Goal: Use online tool/utility: Utilize a website feature to perform a specific function

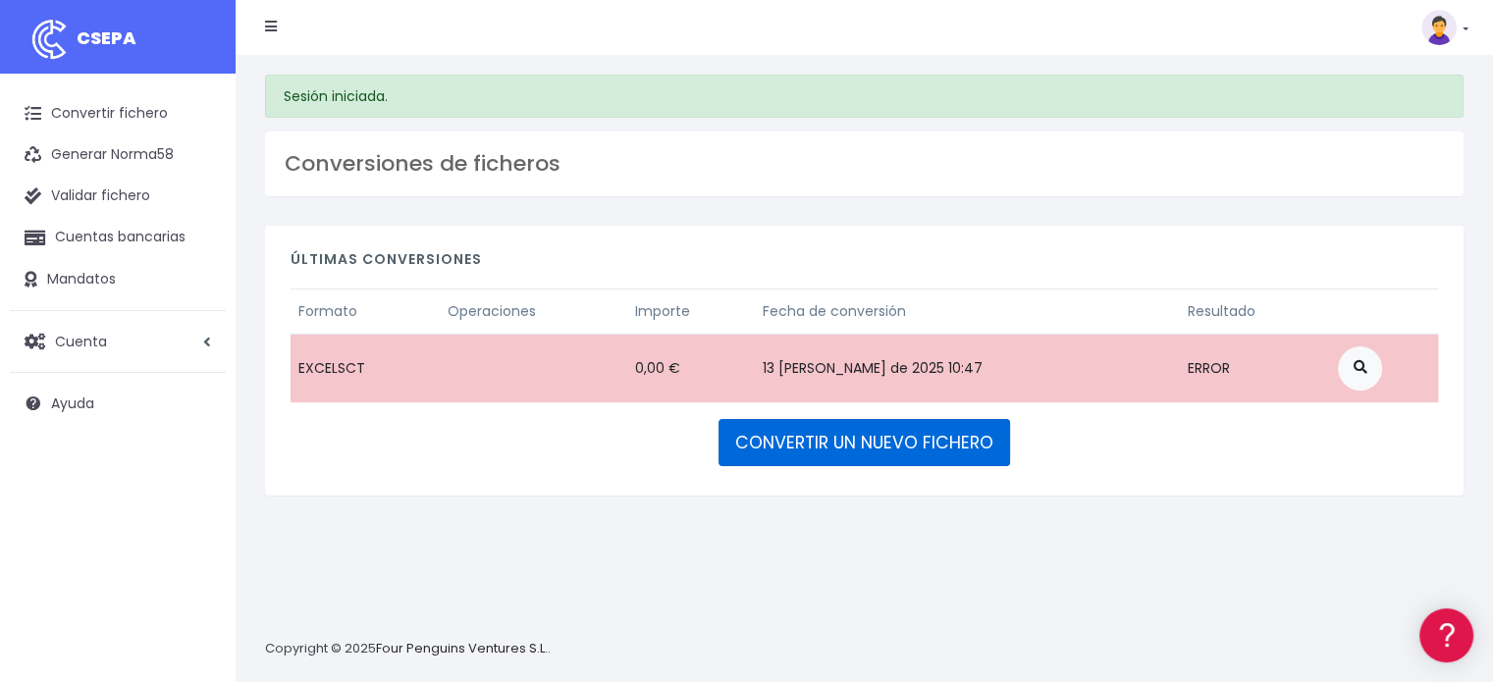
click at [781, 456] on link "CONVERTIR UN NUEVO FICHERO" at bounding box center [864, 442] width 292 height 47
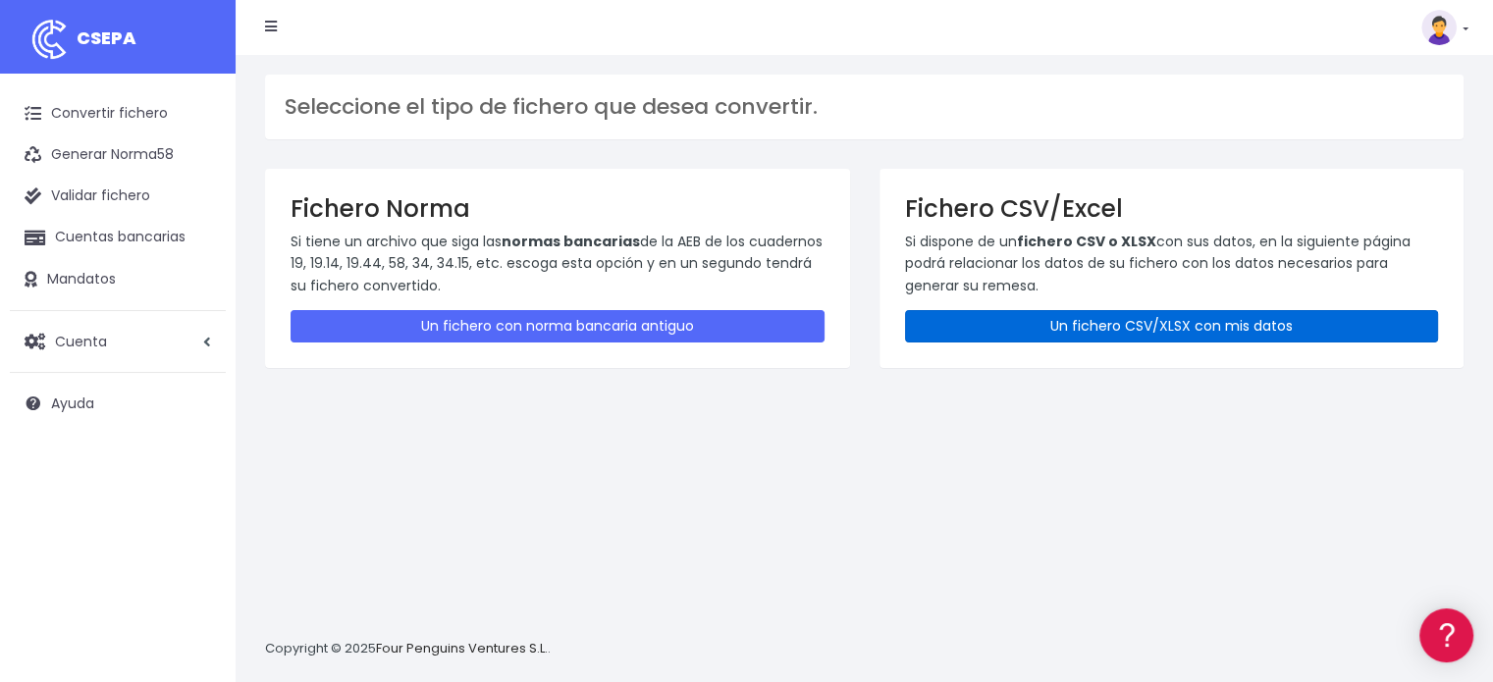
click at [946, 327] on link "Un fichero CSV/XLSX con mis datos" at bounding box center [1172, 326] width 534 height 32
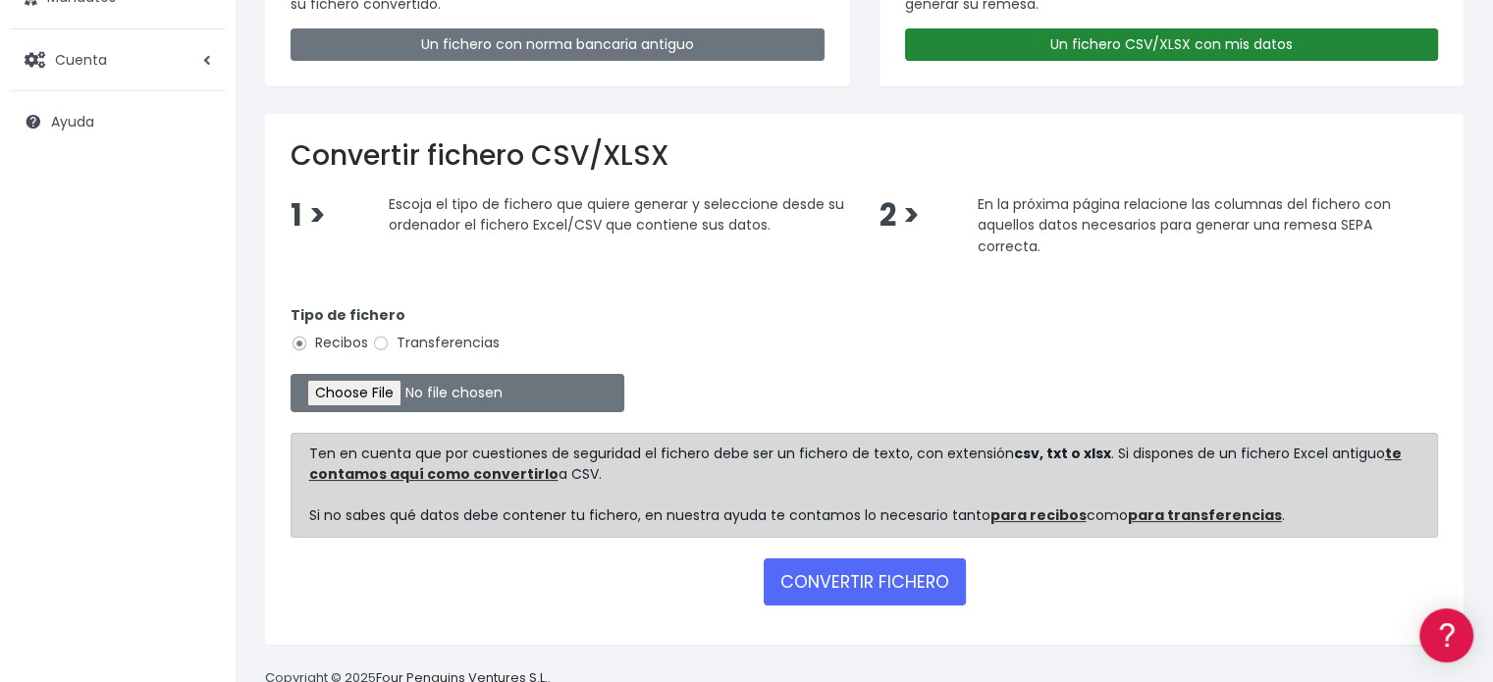
scroll to position [294, 0]
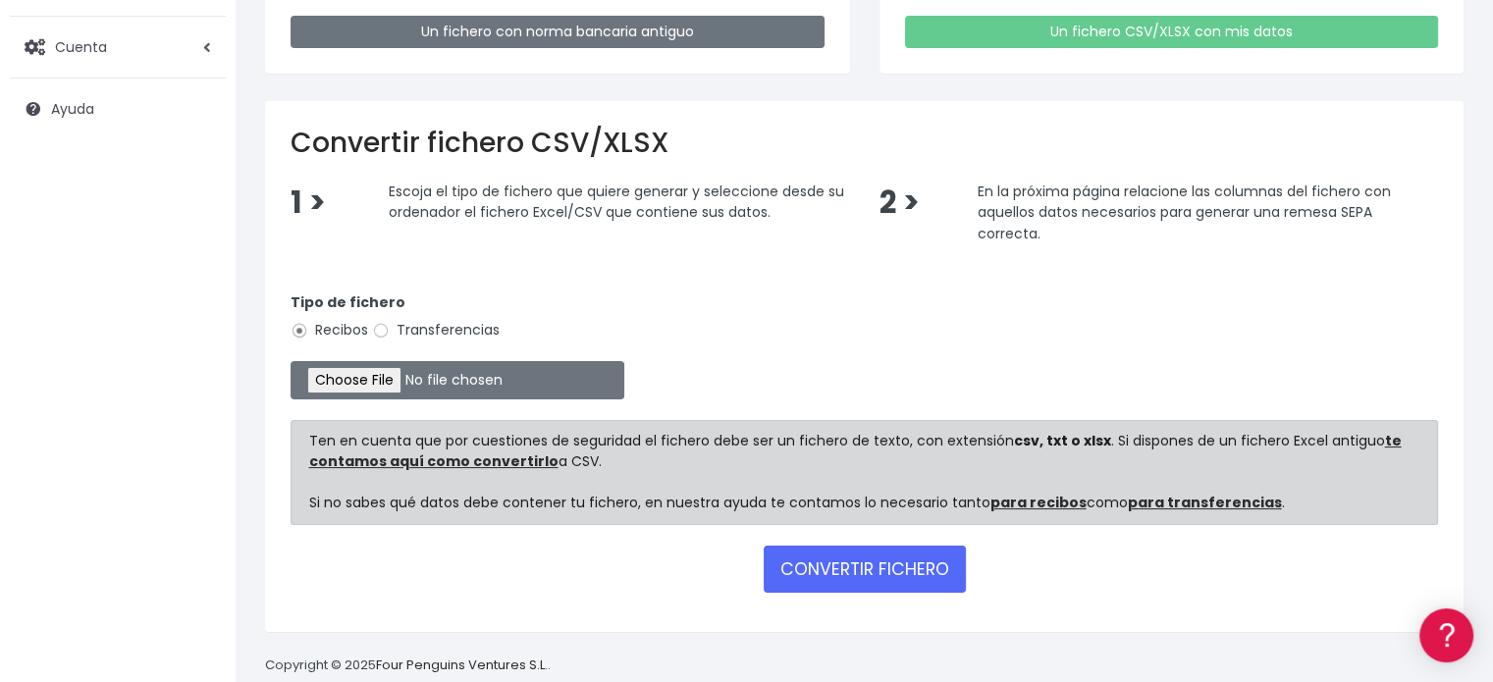
click at [391, 328] on label "Transferencias" at bounding box center [436, 330] width 128 height 21
click at [390, 328] on input "Transferencias" at bounding box center [381, 331] width 18 height 18
radio input "true"
type input "C:\fakepath\BELGICA.xlsx"
click at [859, 571] on button "CONVERTIR FICHERO" at bounding box center [865, 569] width 202 height 47
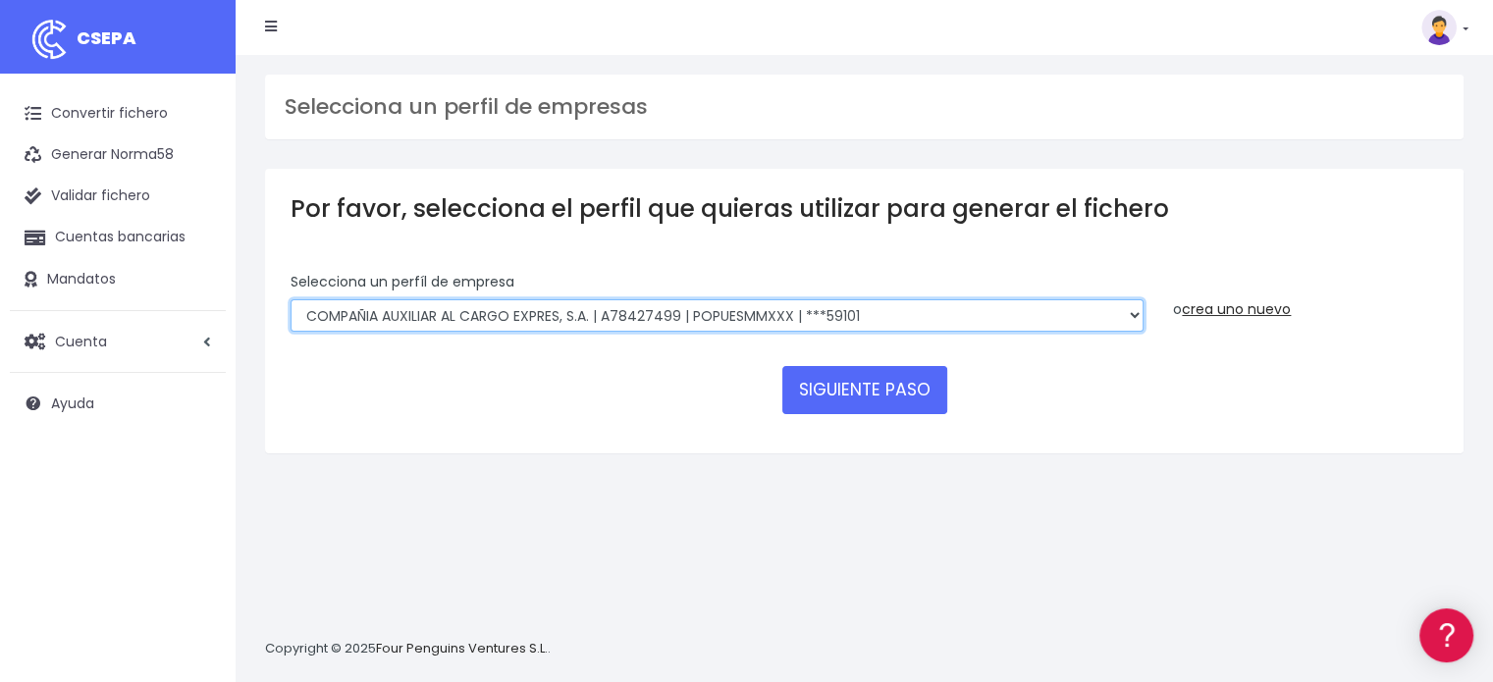
click at [820, 315] on select "AUXILIAR LOGISTICA AEROPORTUARIA SA | A83337733 | POPUESMMXXX | ***63415 COMPAÑ…" at bounding box center [717, 315] width 853 height 33
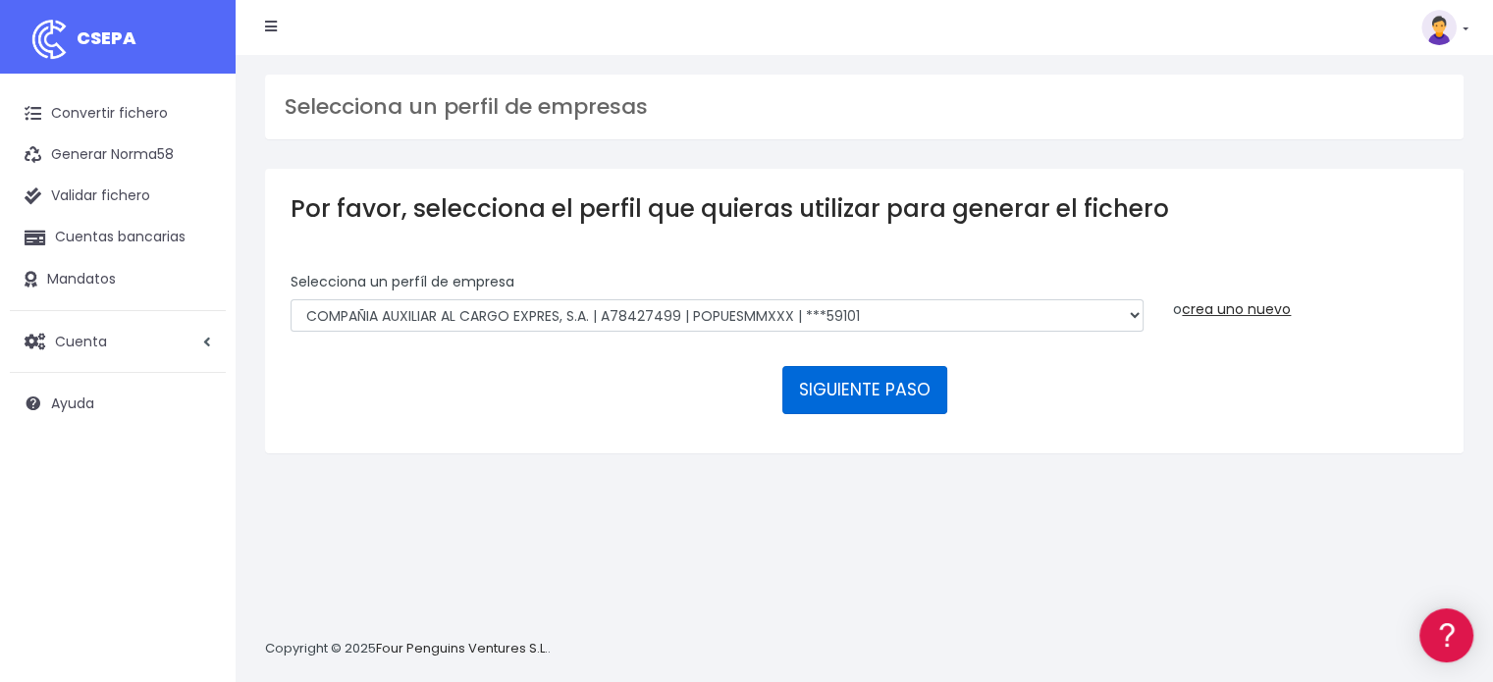
click at [839, 395] on button "SIGUIENTE PASO" at bounding box center [864, 389] width 165 height 47
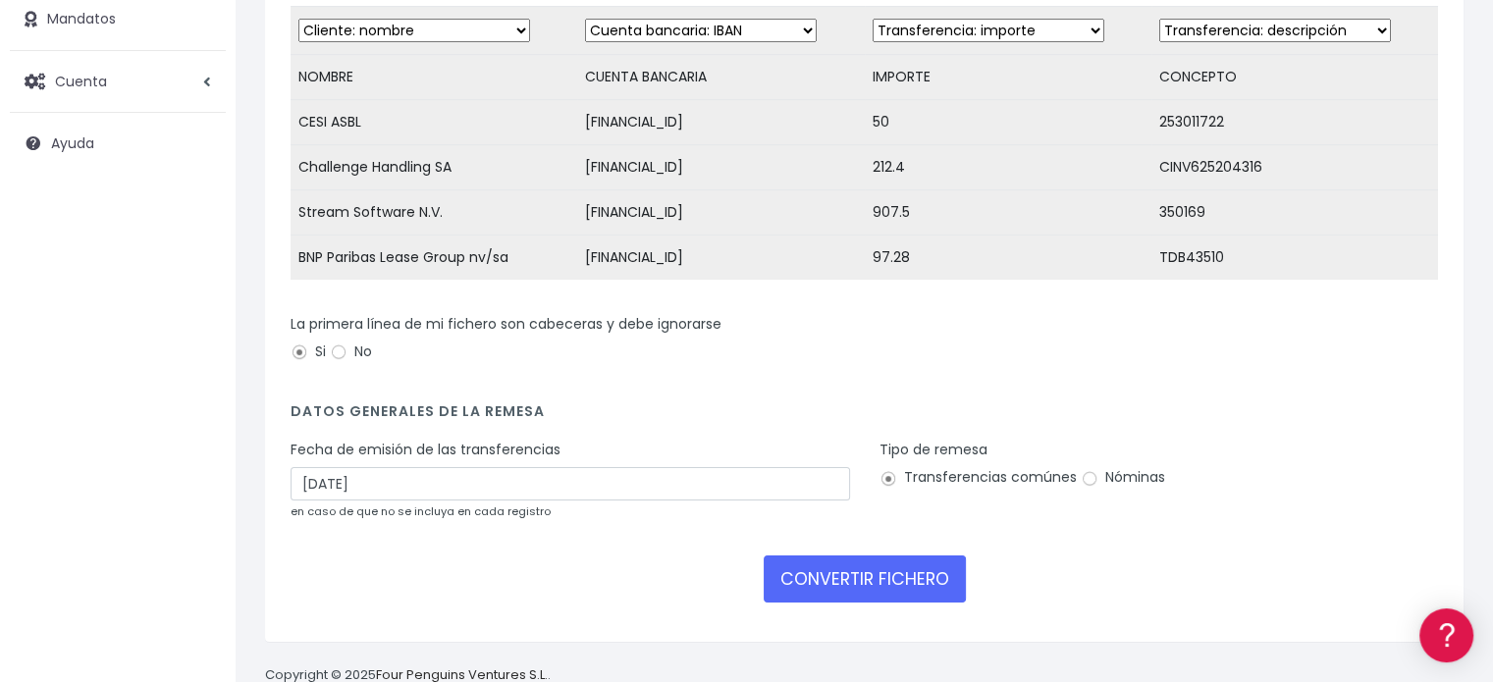
scroll to position [294, 0]
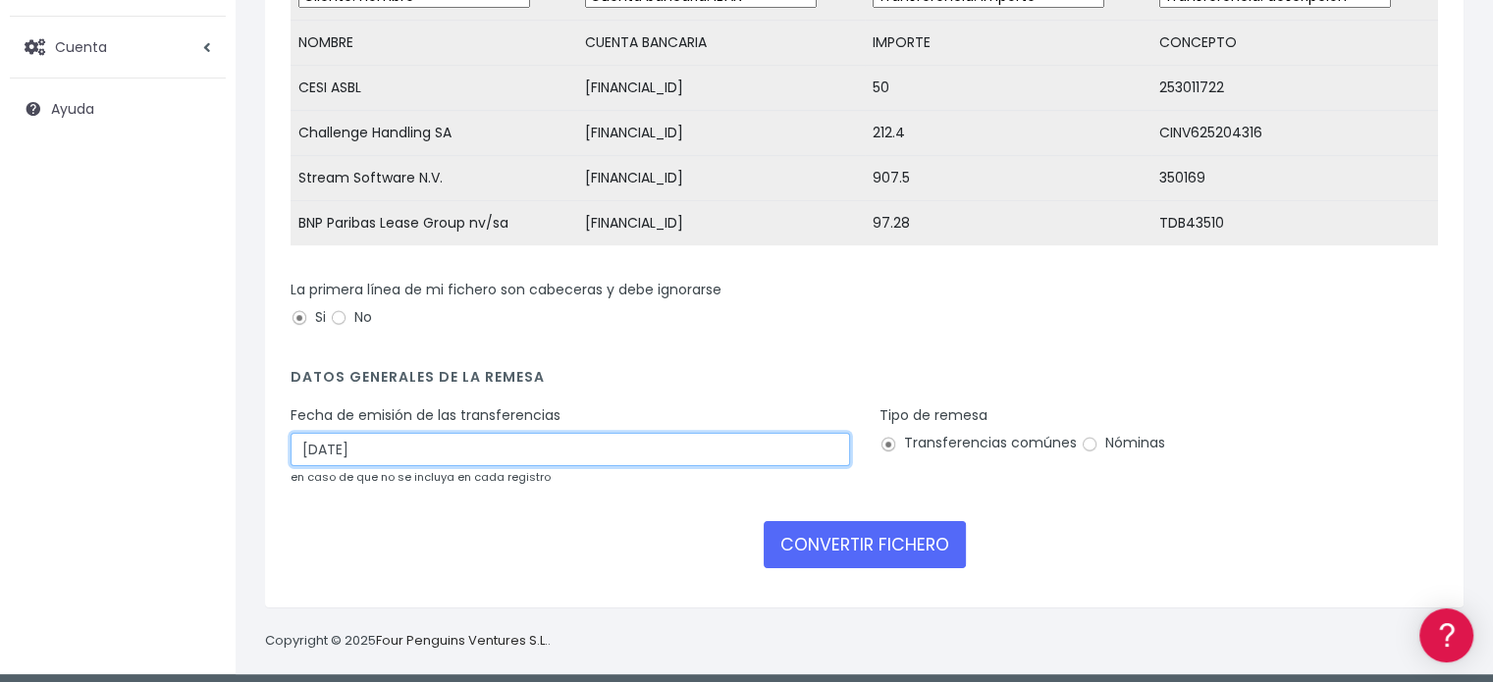
click at [793, 459] on input "15/08/2025" at bounding box center [570, 449] width 559 height 33
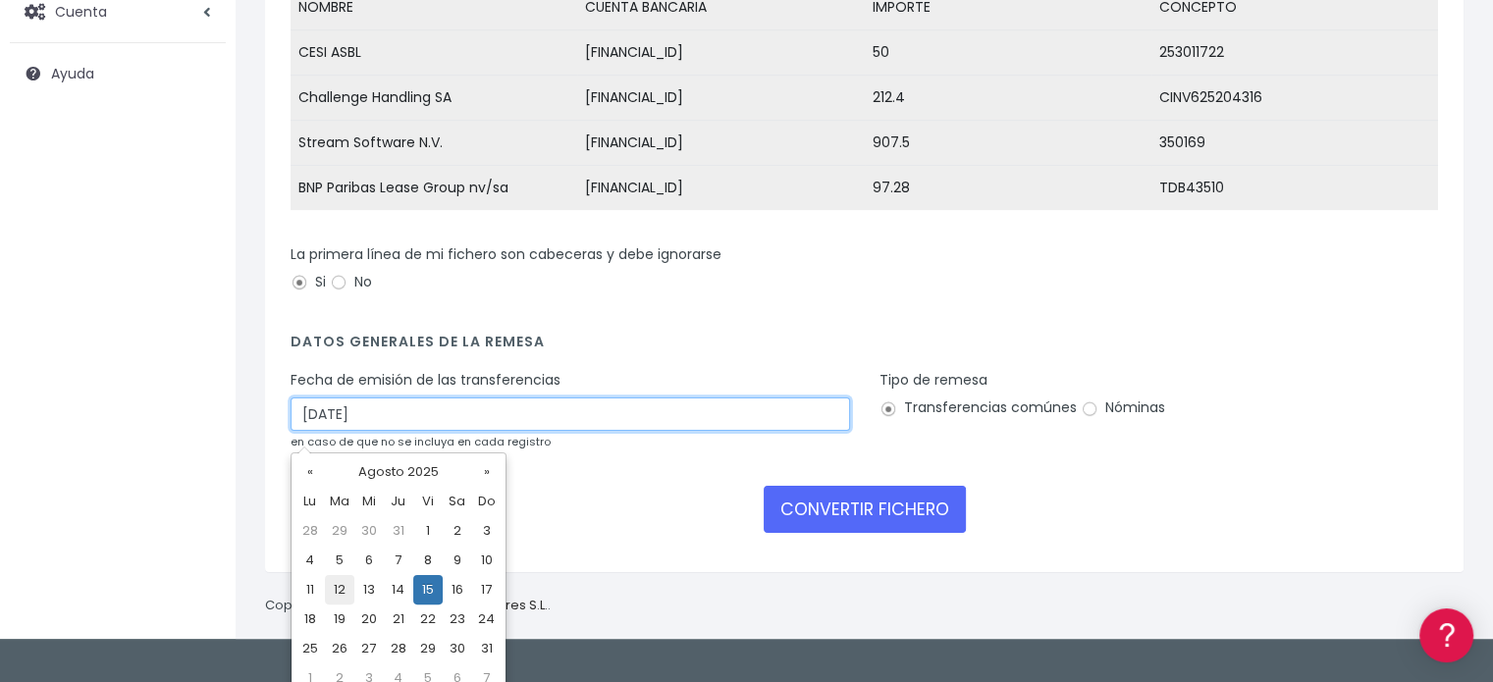
scroll to position [346, 0]
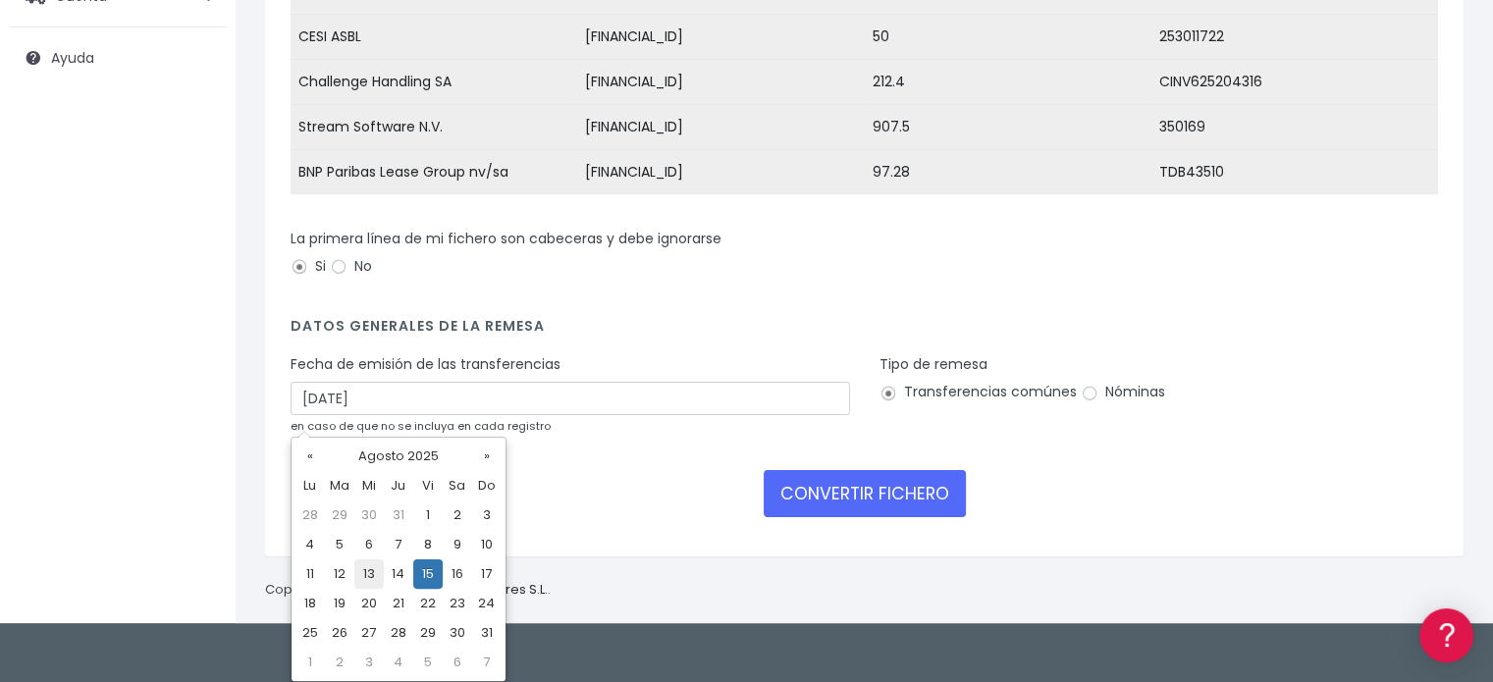
click at [369, 578] on td "13" at bounding box center [368, 573] width 29 height 29
type input "13/08/2025"
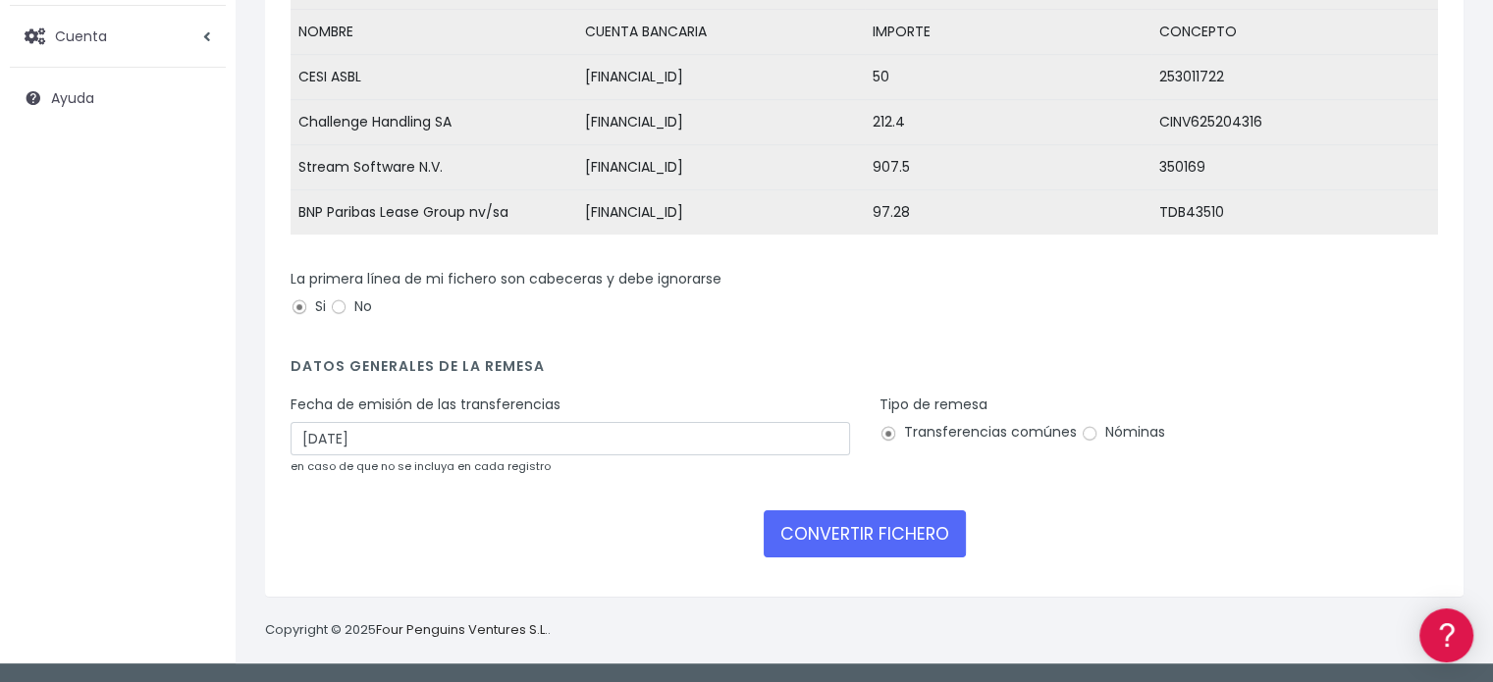
scroll to position [316, 0]
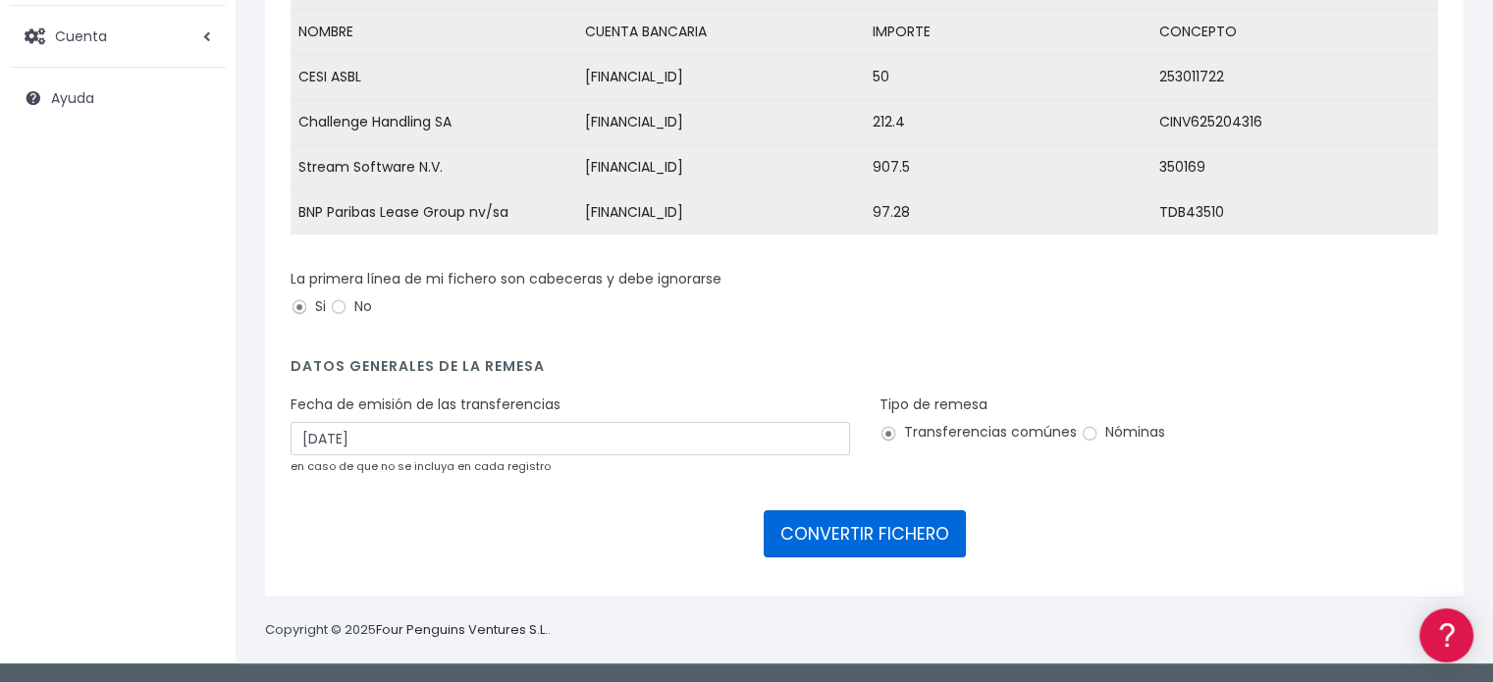
click at [779, 544] on button "CONVERTIR FICHERO" at bounding box center [865, 533] width 202 height 47
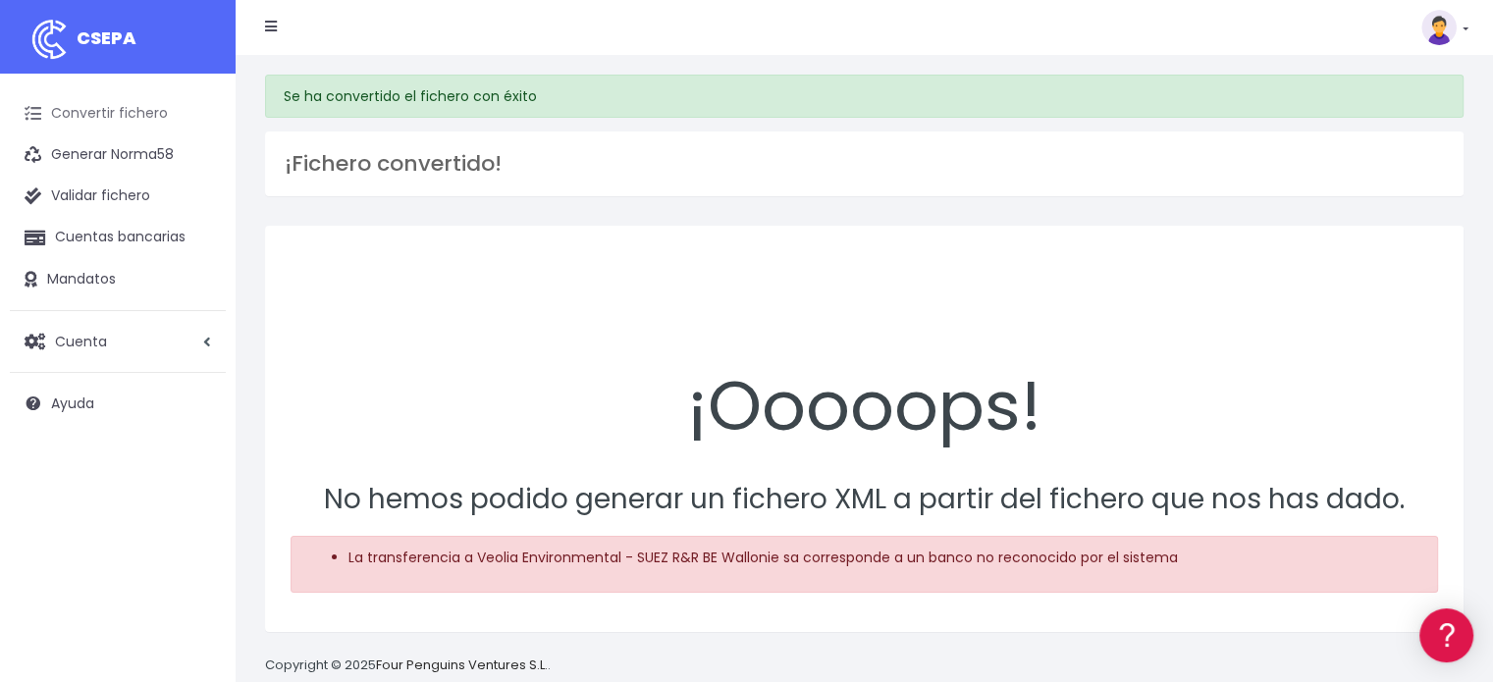
click at [137, 108] on link "Convertir fichero" at bounding box center [118, 113] width 216 height 41
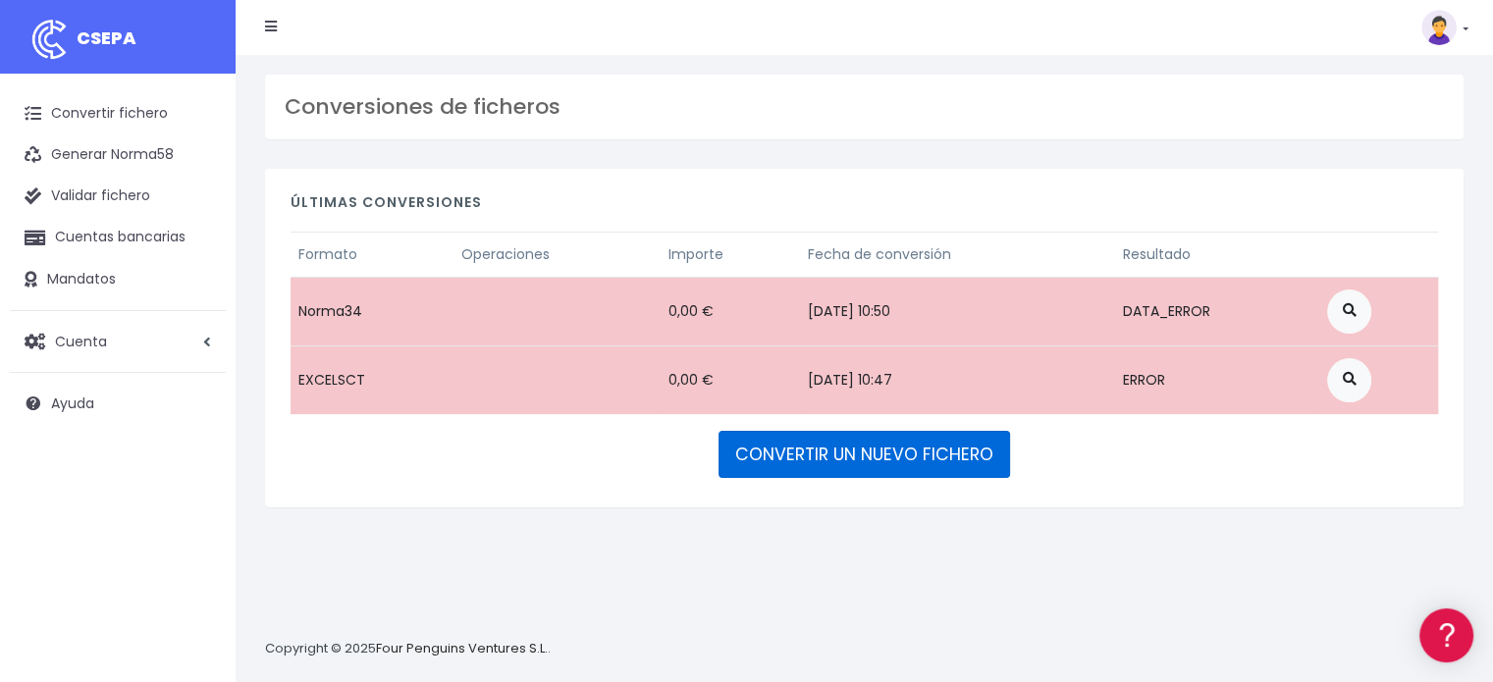
click at [864, 458] on link "CONVERTIR UN NUEVO FICHERO" at bounding box center [864, 454] width 292 height 47
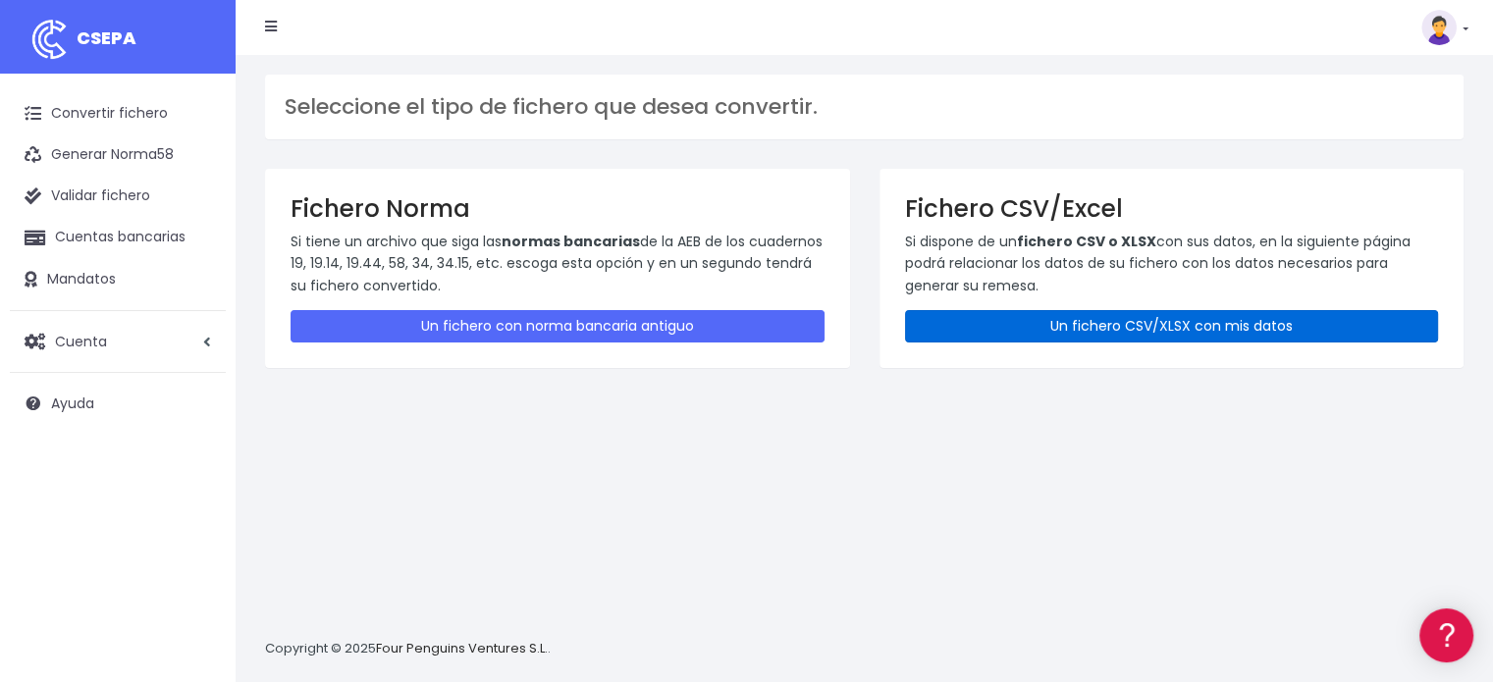
click at [1059, 340] on link "Un fichero CSV/XLSX con mis datos" at bounding box center [1172, 326] width 534 height 32
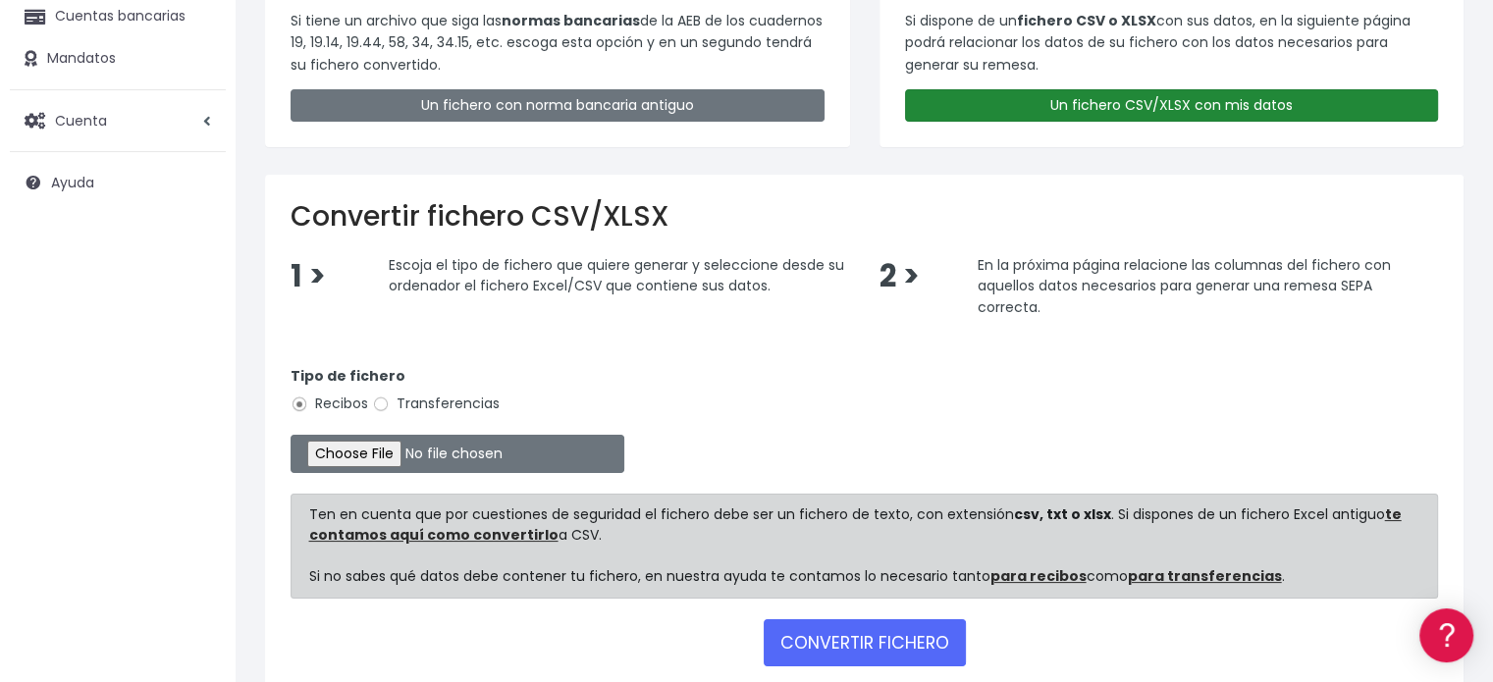
scroll to position [326, 0]
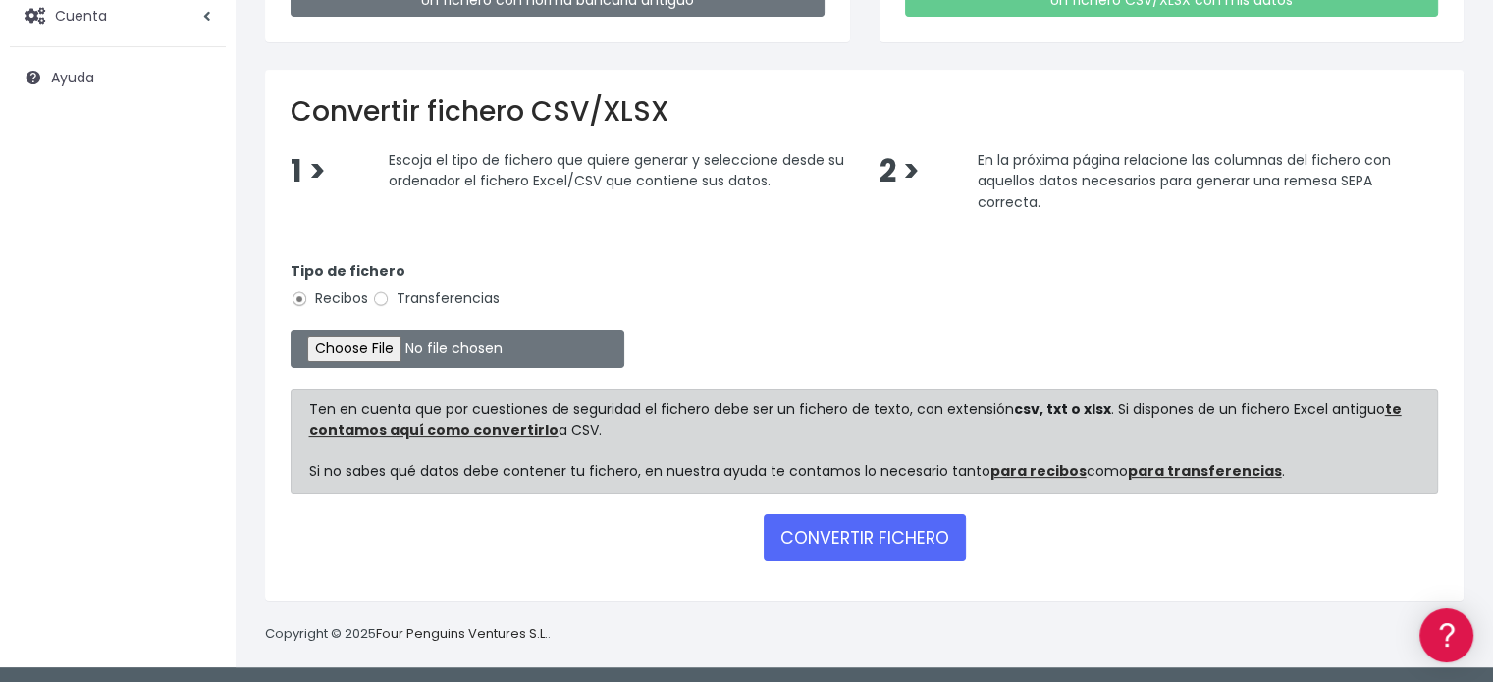
click at [388, 295] on input "Transferencias" at bounding box center [381, 300] width 18 height 18
radio input "true"
type input "C:\fakepath\BELGICA.xlsx"
click at [835, 560] on form "Tipo de fichero Recibos Transferencias Ten en cuenta que por cuestiones de segu…" at bounding box center [864, 407] width 1147 height 335
click at [842, 537] on button "CONVERTIR FICHERO" at bounding box center [865, 537] width 202 height 47
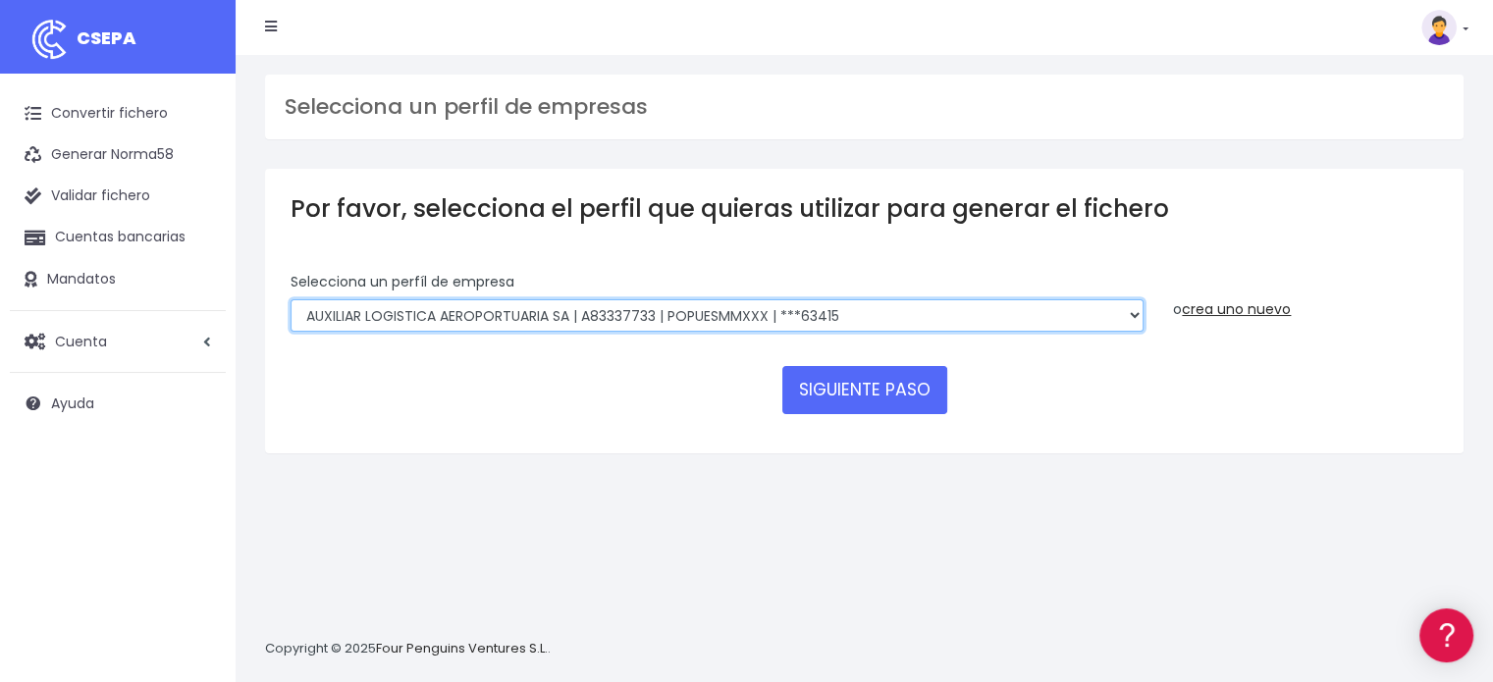
click at [981, 325] on select "AUXILIAR LOGISTICA AEROPORTUARIA SA | A83337733 | POPUESMMXXX | ***63415 COMPAÑ…" at bounding box center [717, 315] width 853 height 33
select select "394"
click at [291, 299] on select "AUXILIAR LOGISTICA AEROPORTUARIA SA | A83337733 | POPUESMMXXX | ***63415 COMPAÑ…" at bounding box center [717, 315] width 853 height 33
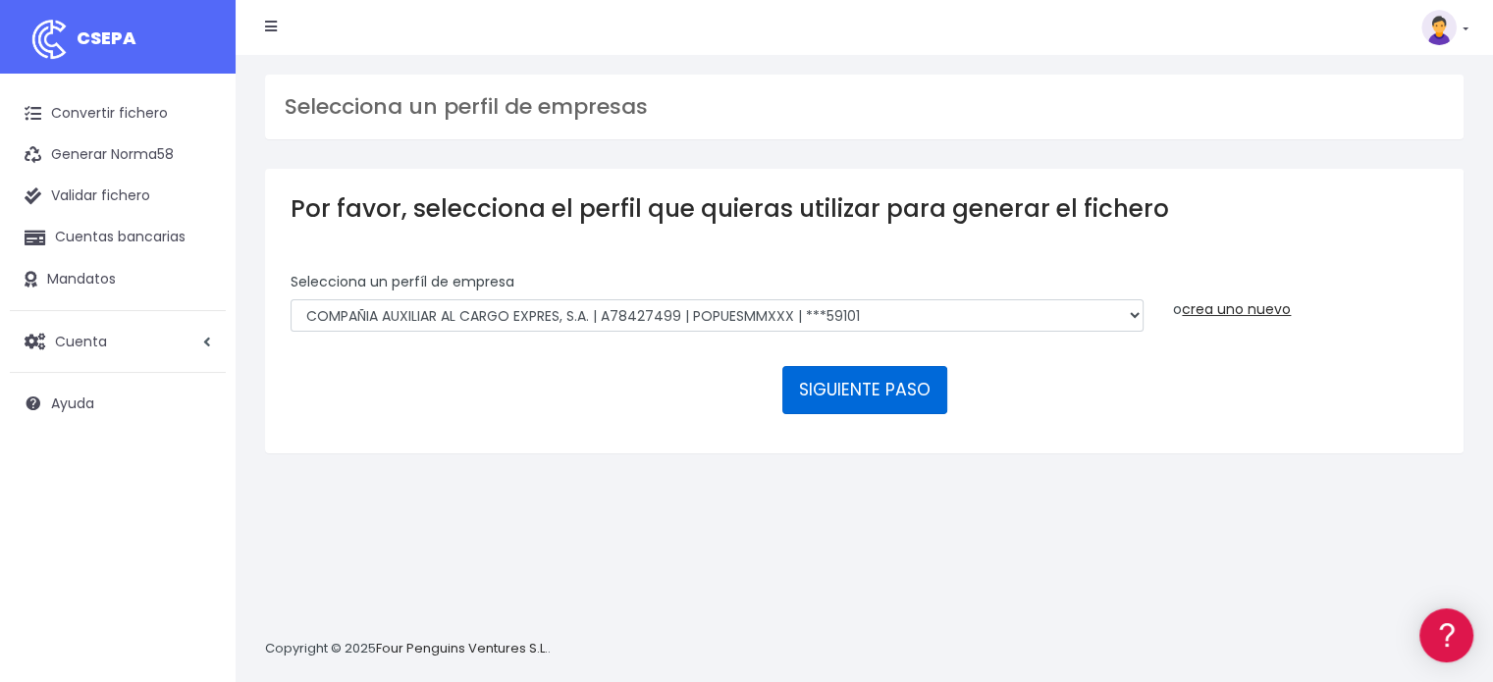
click at [855, 387] on button "SIGUIENTE PASO" at bounding box center [864, 389] width 165 height 47
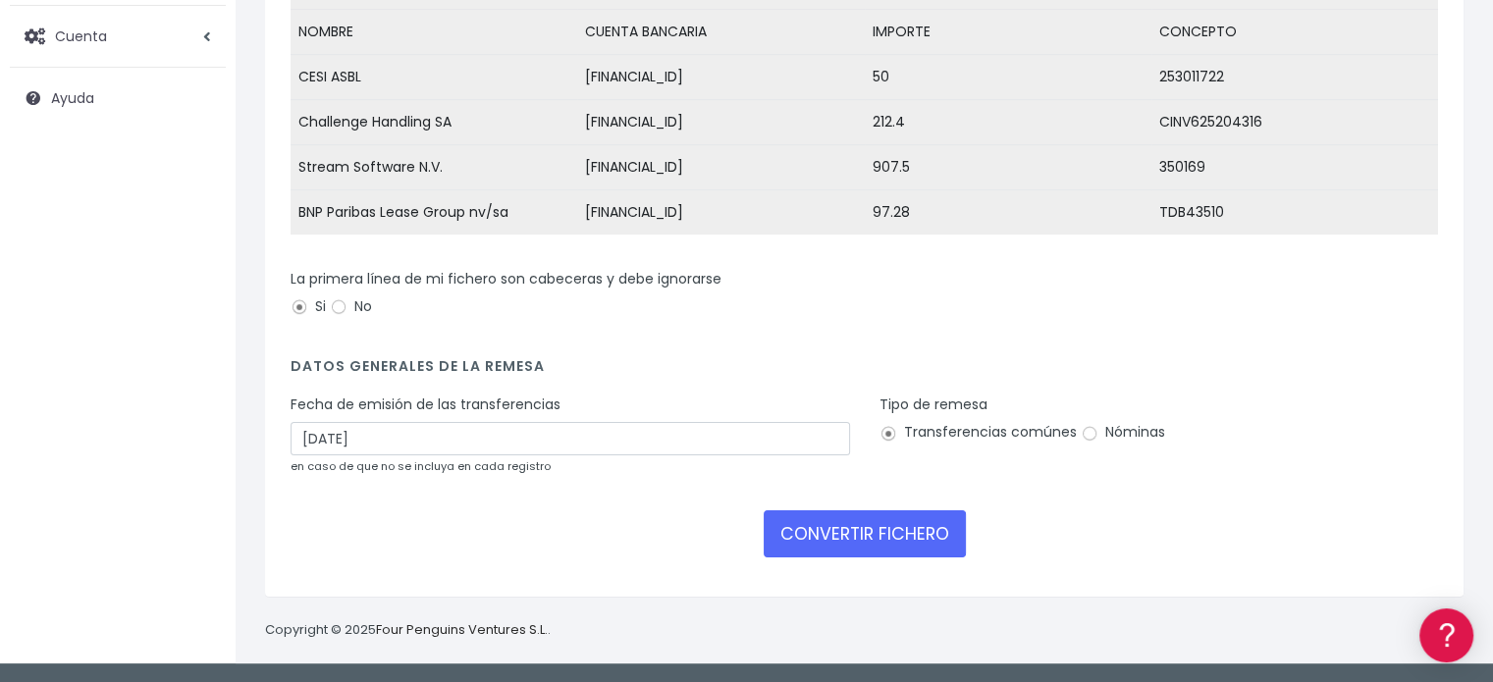
scroll to position [316, 0]
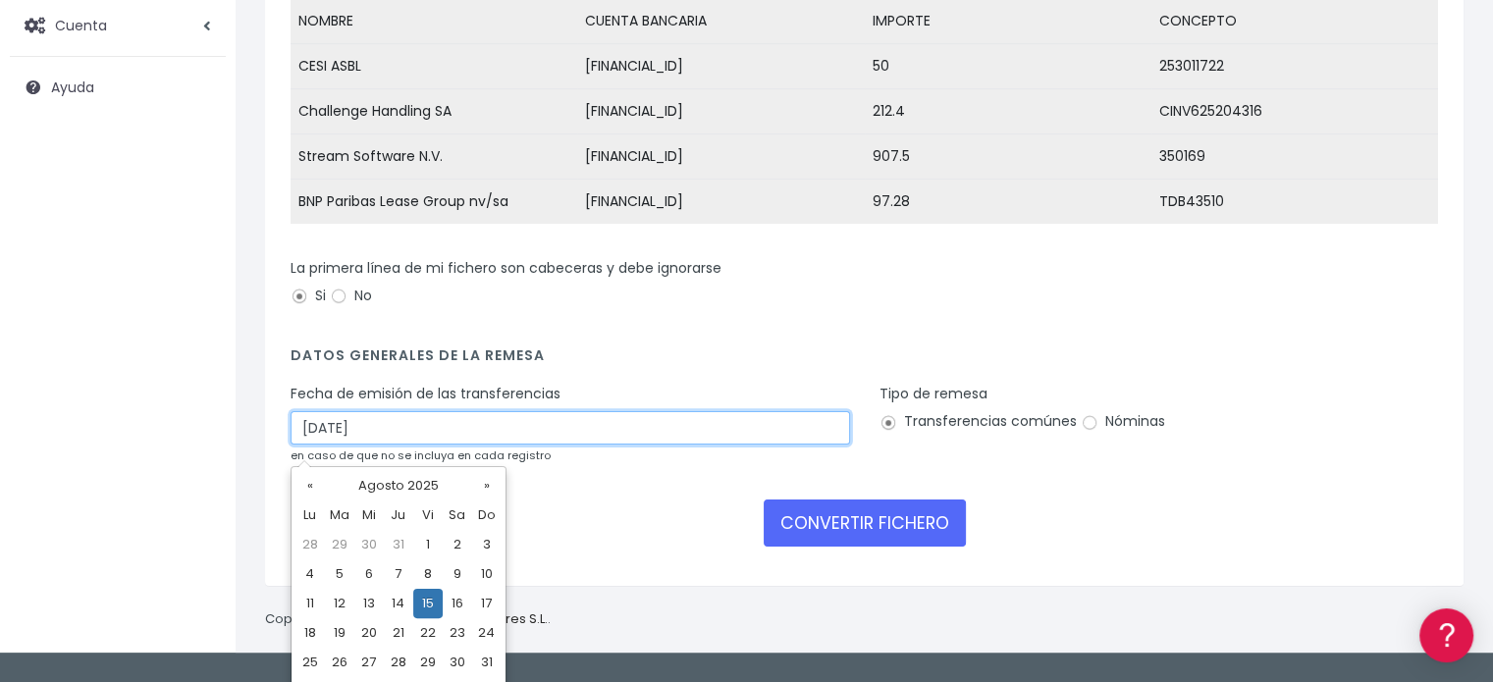
click at [704, 439] on input "[DATE]" at bounding box center [570, 427] width 559 height 33
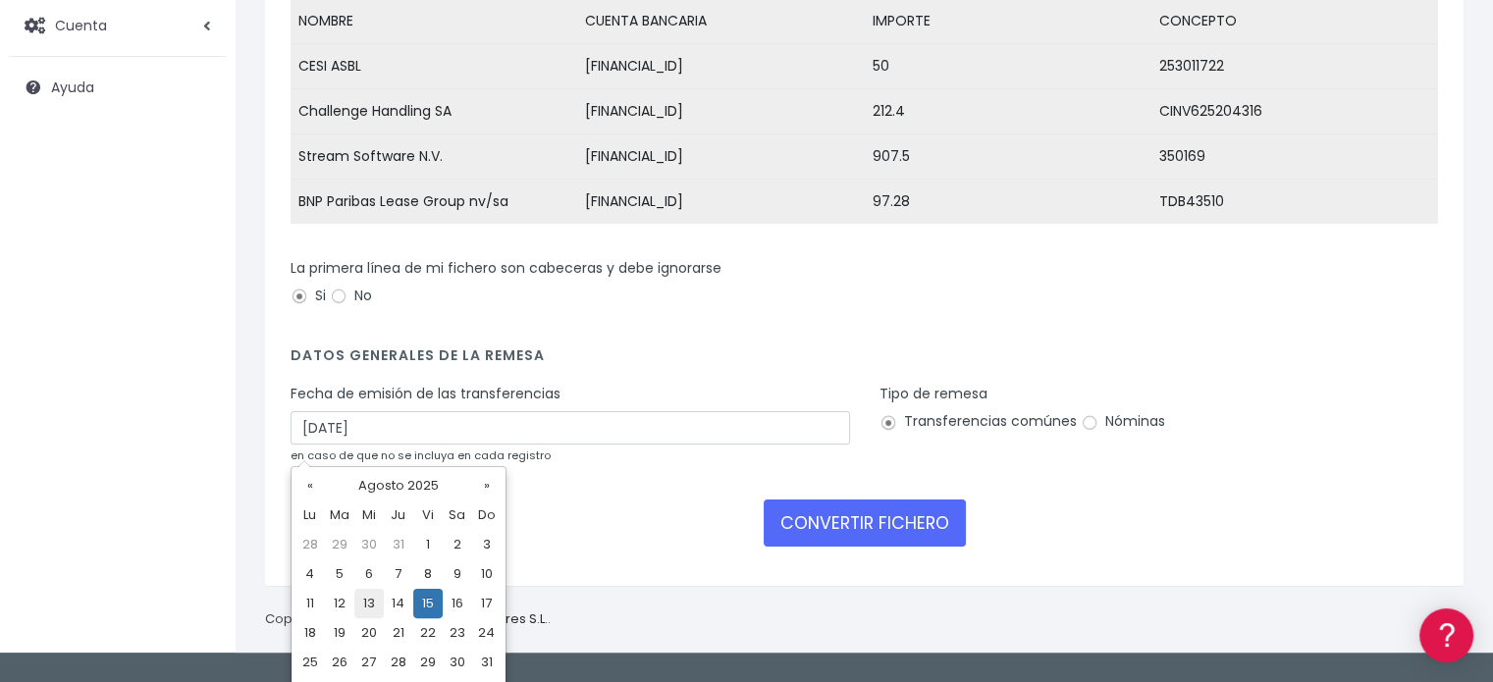
click at [372, 595] on td "13" at bounding box center [368, 603] width 29 height 29
type input "[DATE]"
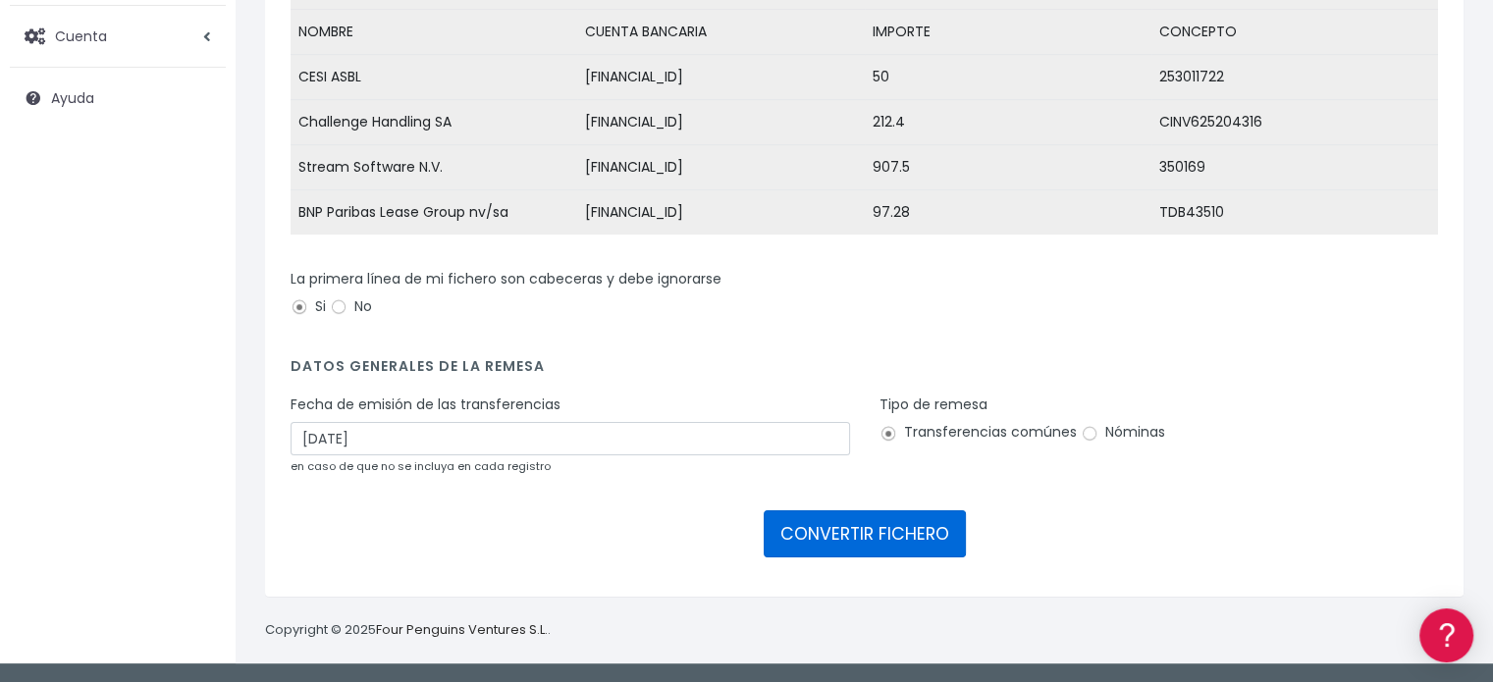
click at [836, 538] on button "CONVERTIR FICHERO" at bounding box center [865, 533] width 202 height 47
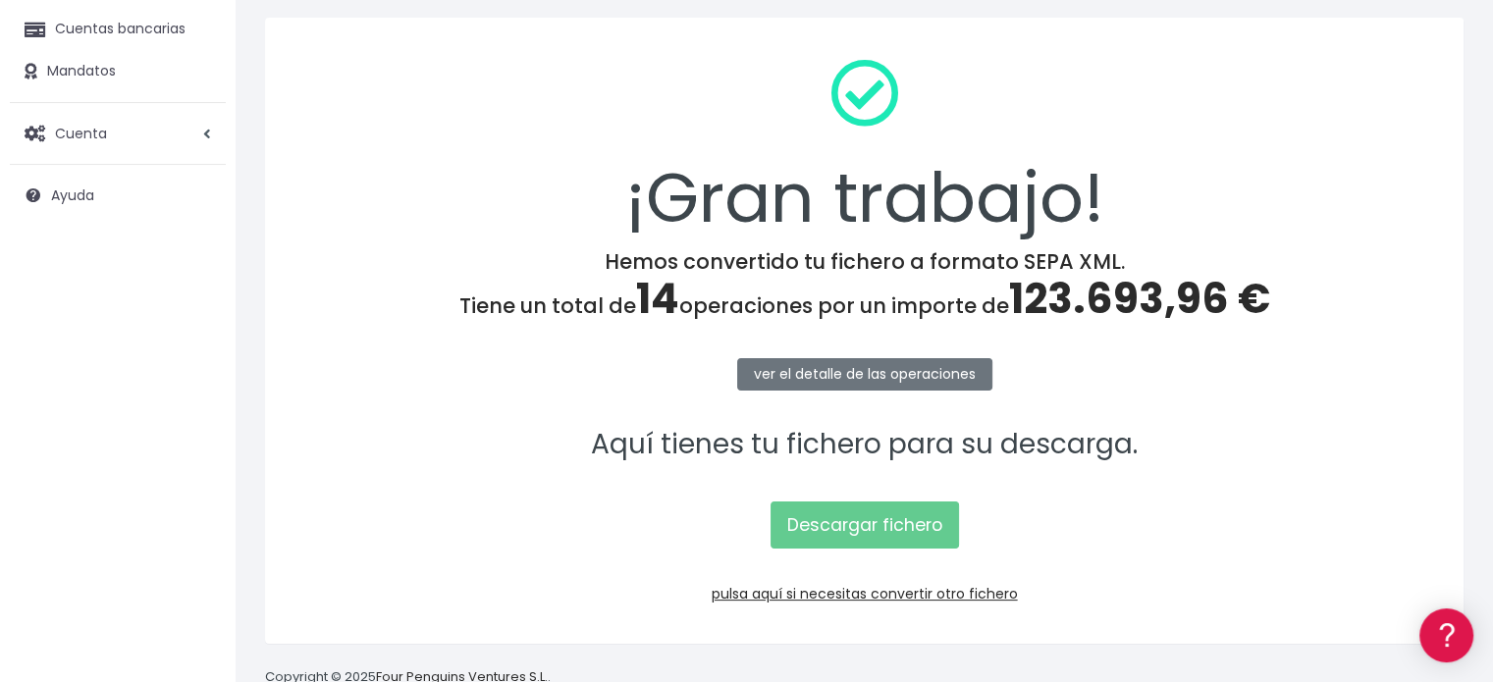
scroll to position [254, 0]
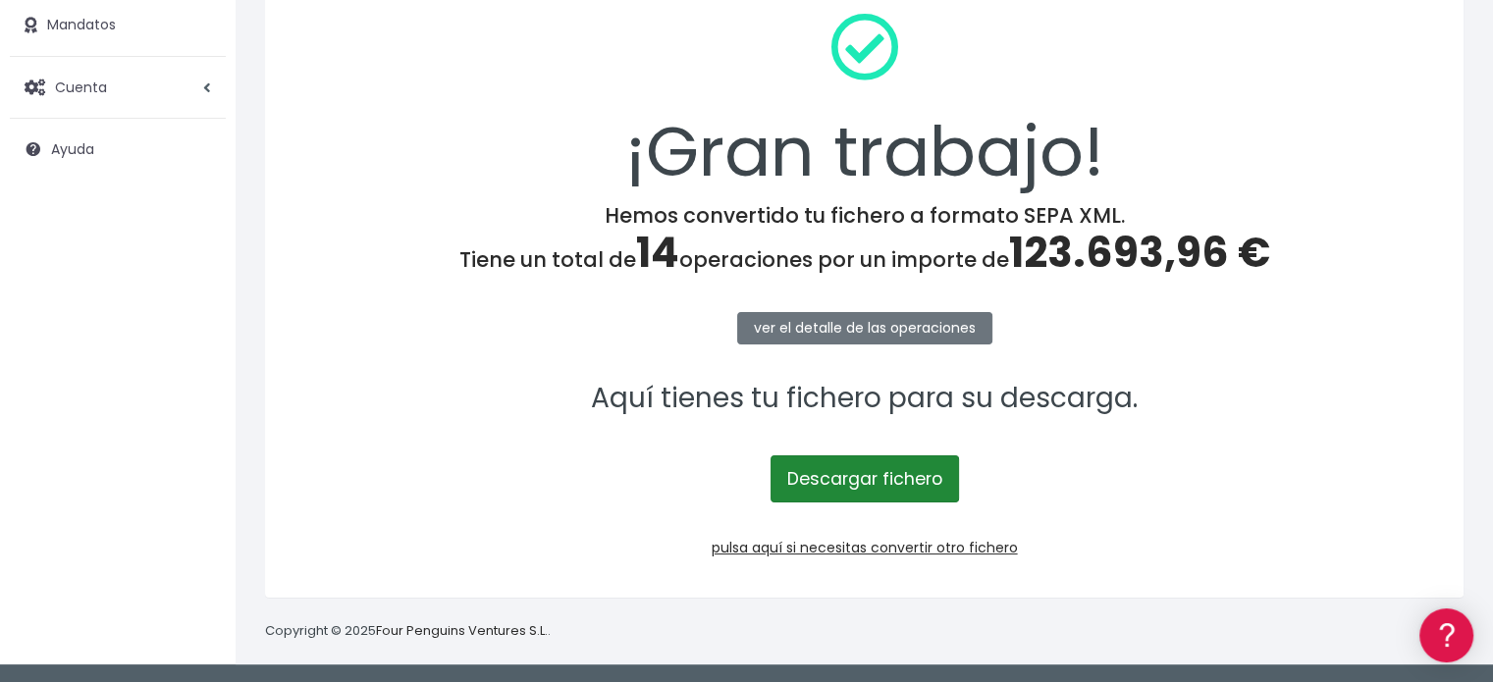
click at [856, 477] on link "Descargar fichero" at bounding box center [865, 478] width 188 height 47
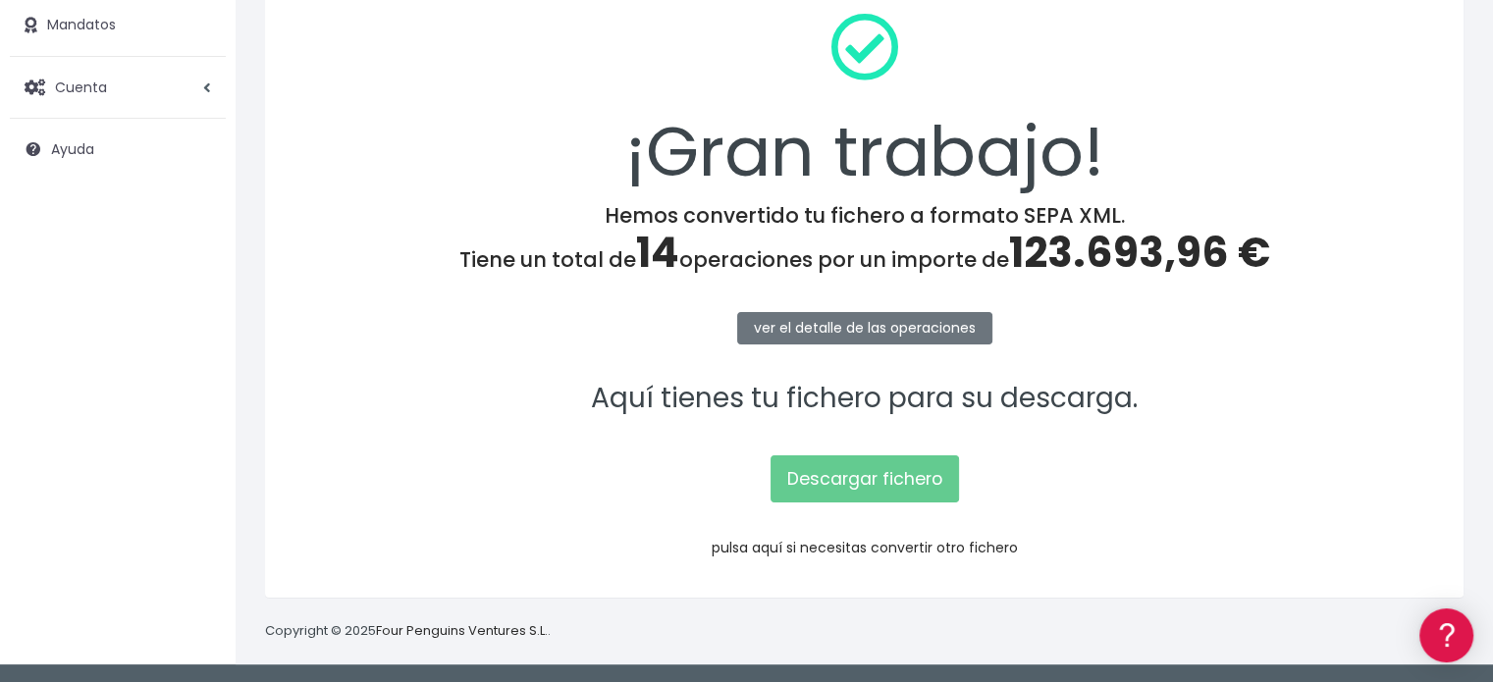
click at [804, 549] on link "pulsa aquí si necesitas convertir otro fichero" at bounding box center [865, 548] width 306 height 20
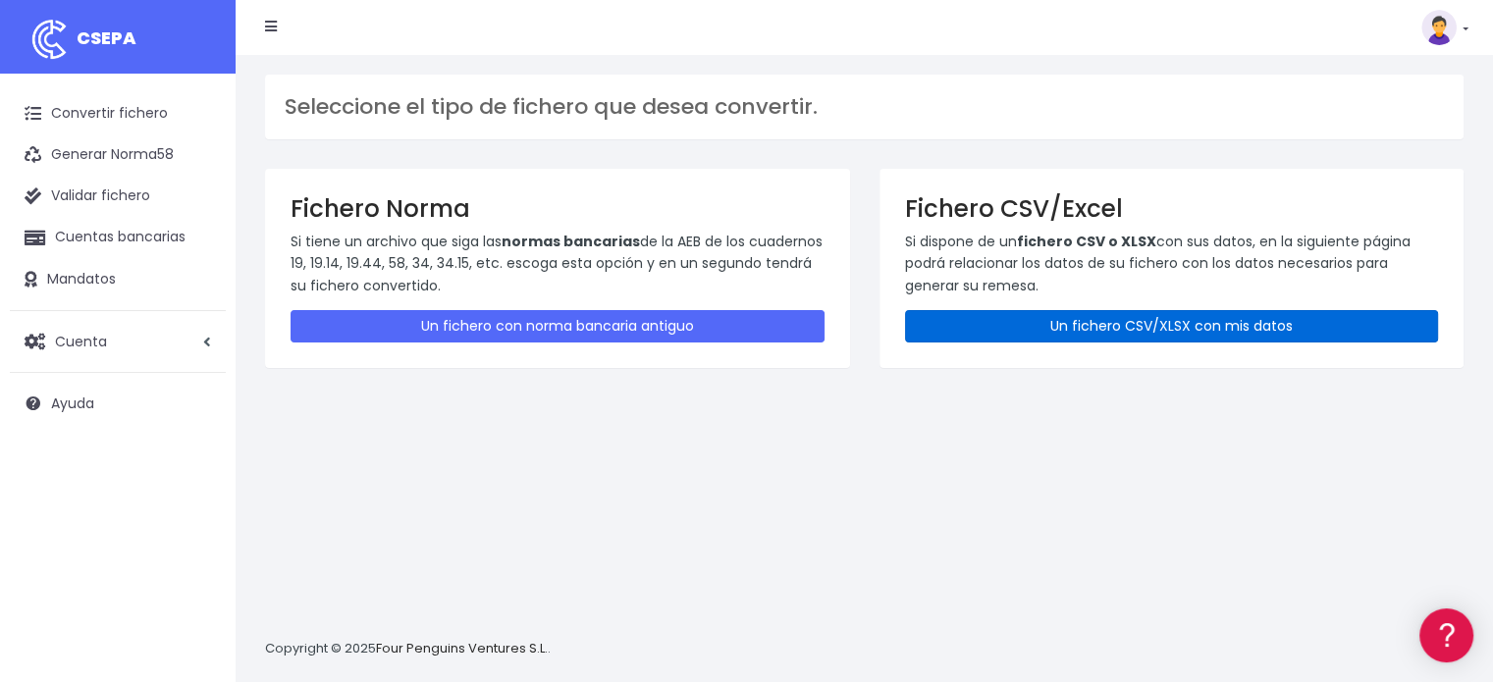
click at [1089, 338] on link "Un fichero CSV/XLSX con mis datos" at bounding box center [1172, 326] width 534 height 32
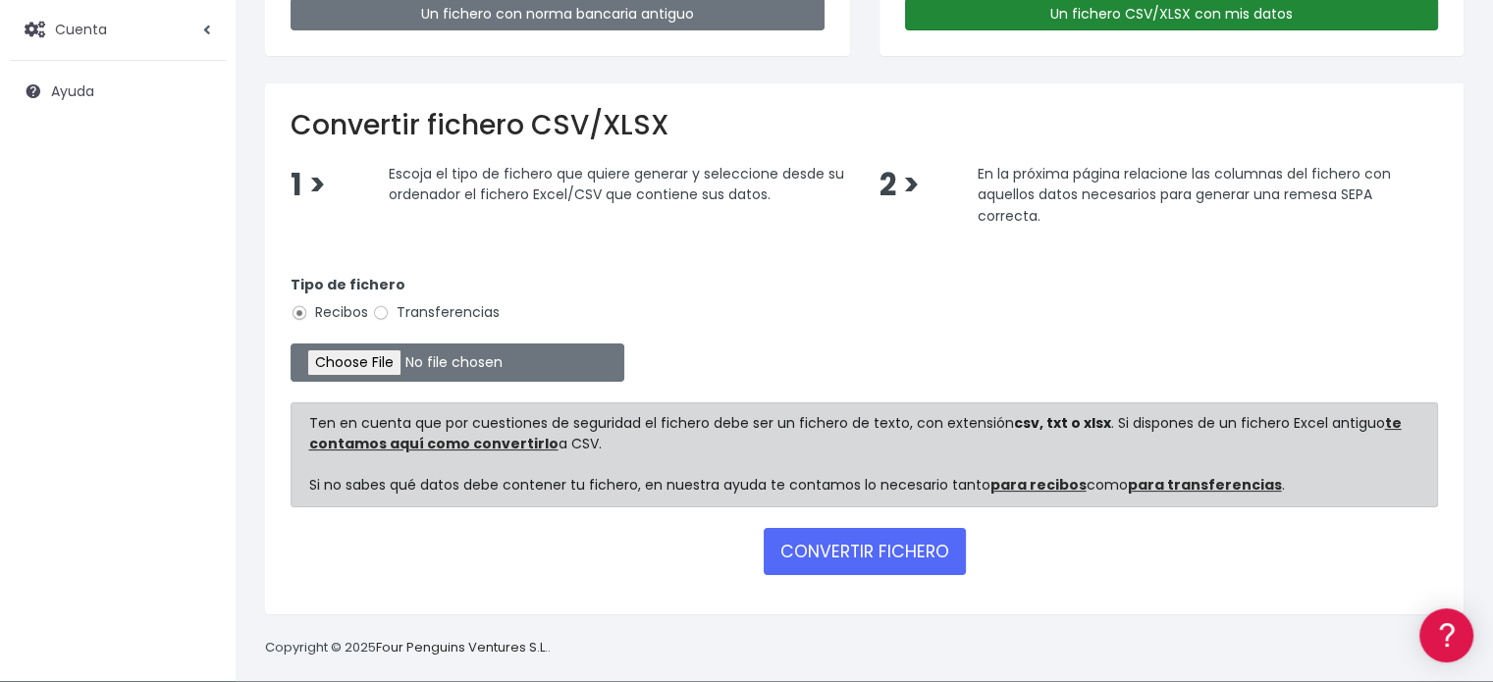
scroll to position [326, 0]
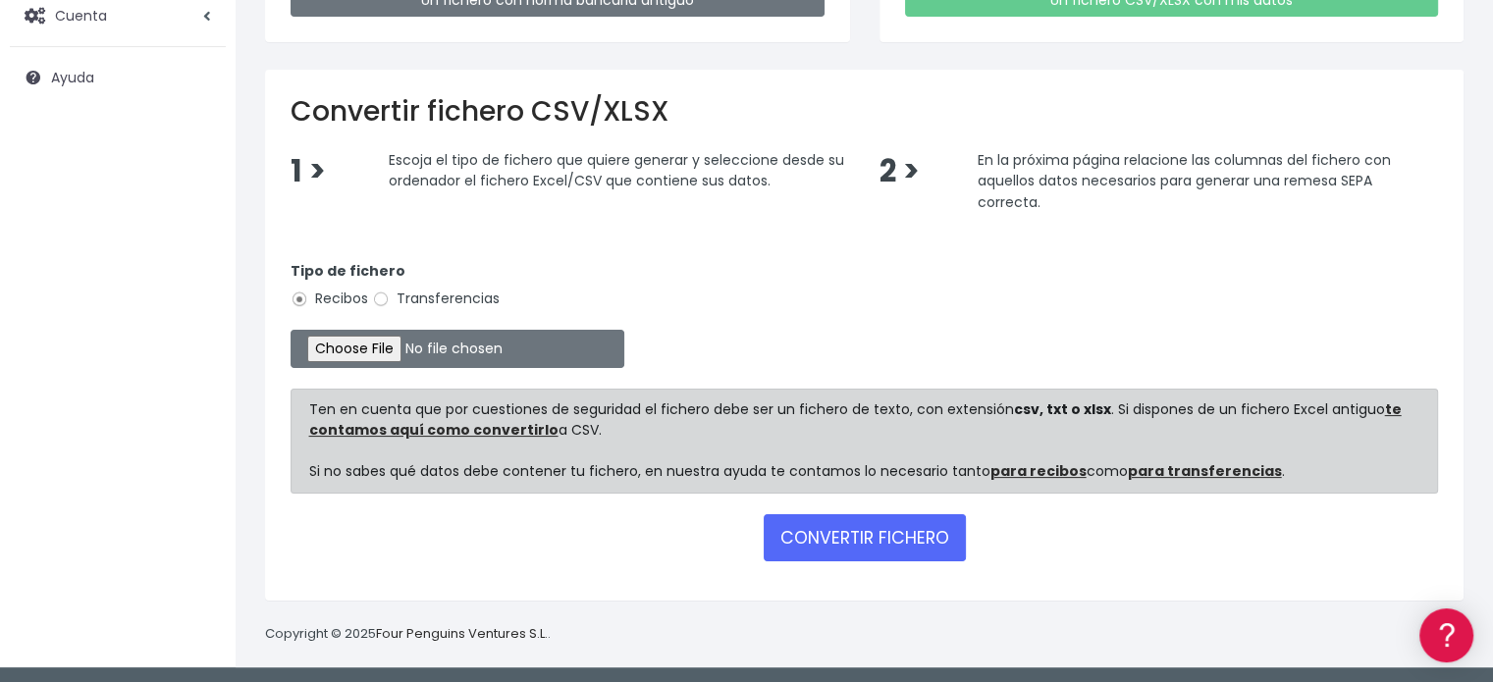
click at [401, 289] on label "Transferencias" at bounding box center [436, 299] width 128 height 21
click at [390, 291] on input "Transferencias" at bounding box center [381, 300] width 18 height 18
radio input "true"
type input "C:\fakepath\HOLANDA.xlsx"
click at [886, 525] on button "CONVERTIR FICHERO" at bounding box center [865, 537] width 202 height 47
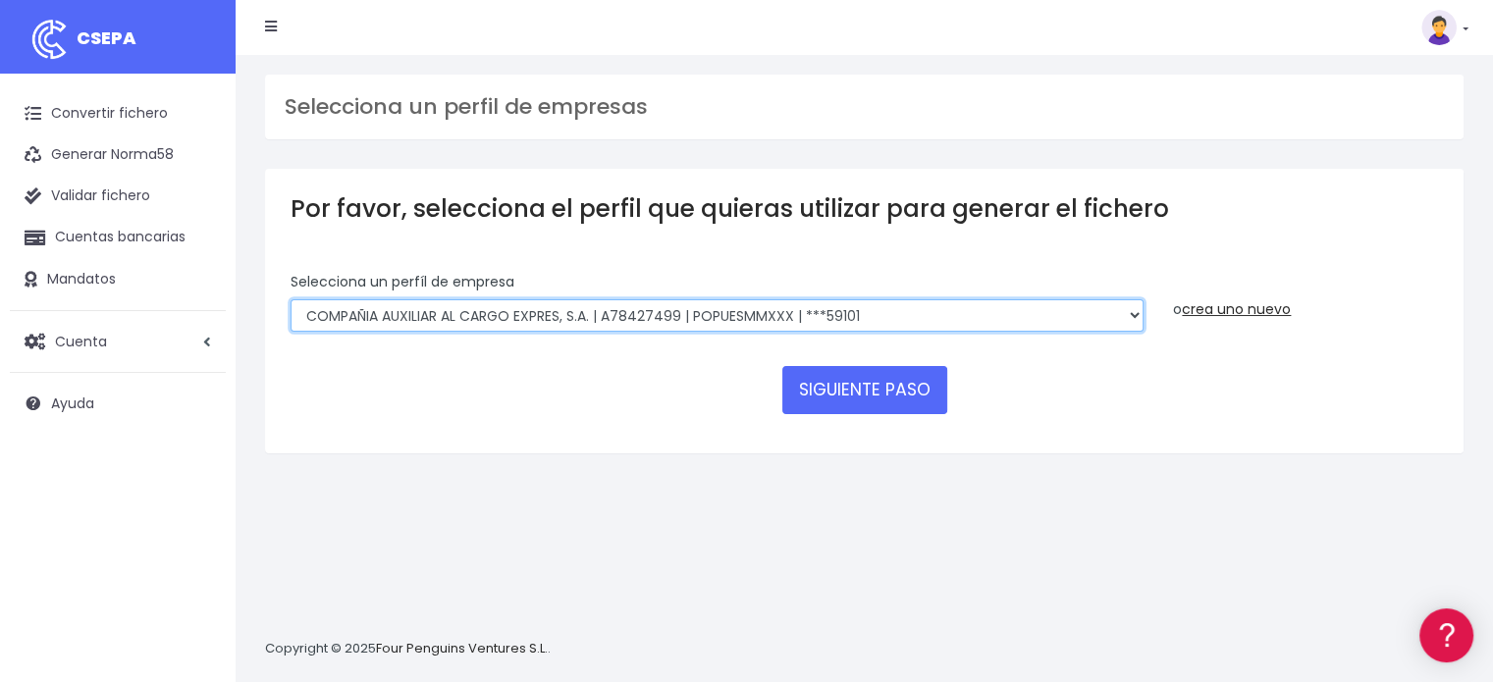
click at [907, 317] on select "AUXILIAR LOGISTICA AEROPORTUARIA SA | A83337733 | POPUESMMXXX | ***63415 COMPAÑ…" at bounding box center [717, 315] width 853 height 33
click at [291, 299] on select "AUXILIAR LOGISTICA AEROPORTUARIA SA | A83337733 | POPUESMMXXX | ***63415 COMPAÑ…" at bounding box center [717, 315] width 853 height 33
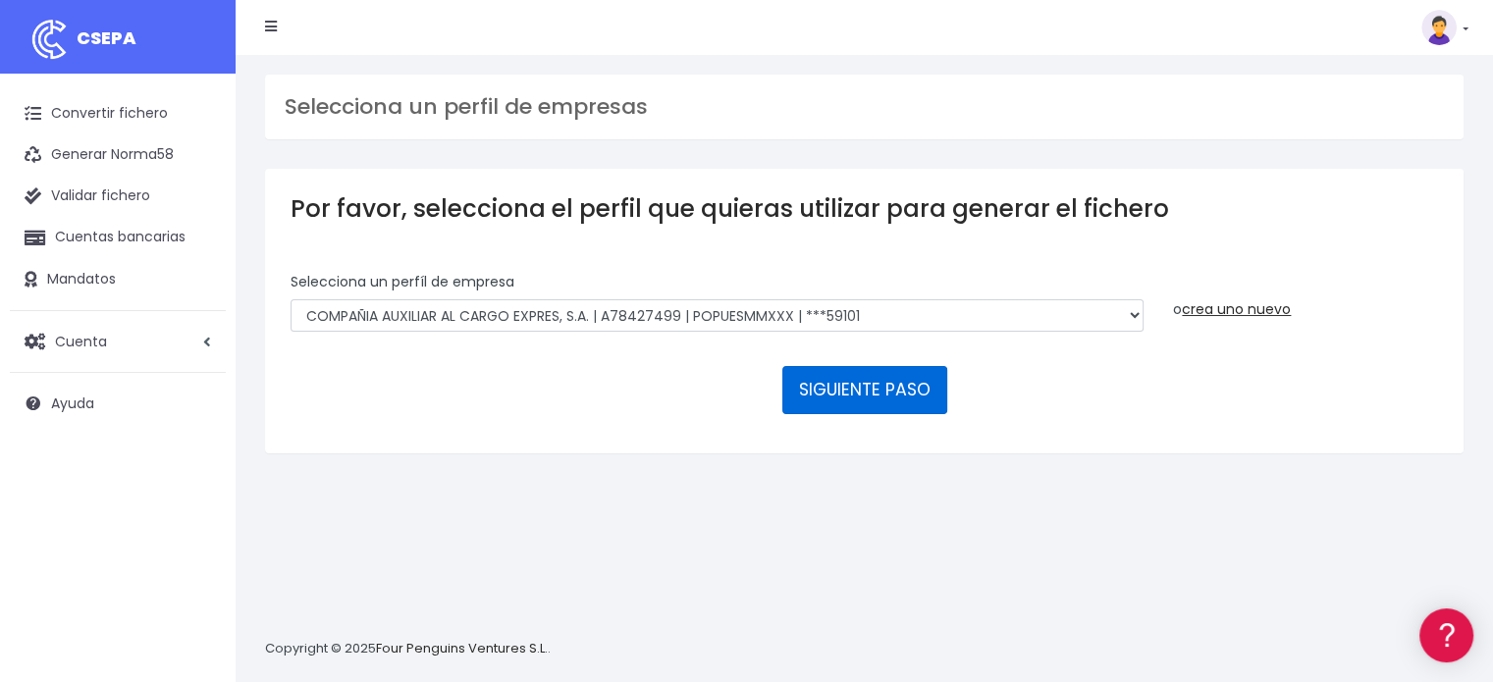
click at [876, 380] on button "SIGUIENTE PASO" at bounding box center [864, 389] width 165 height 47
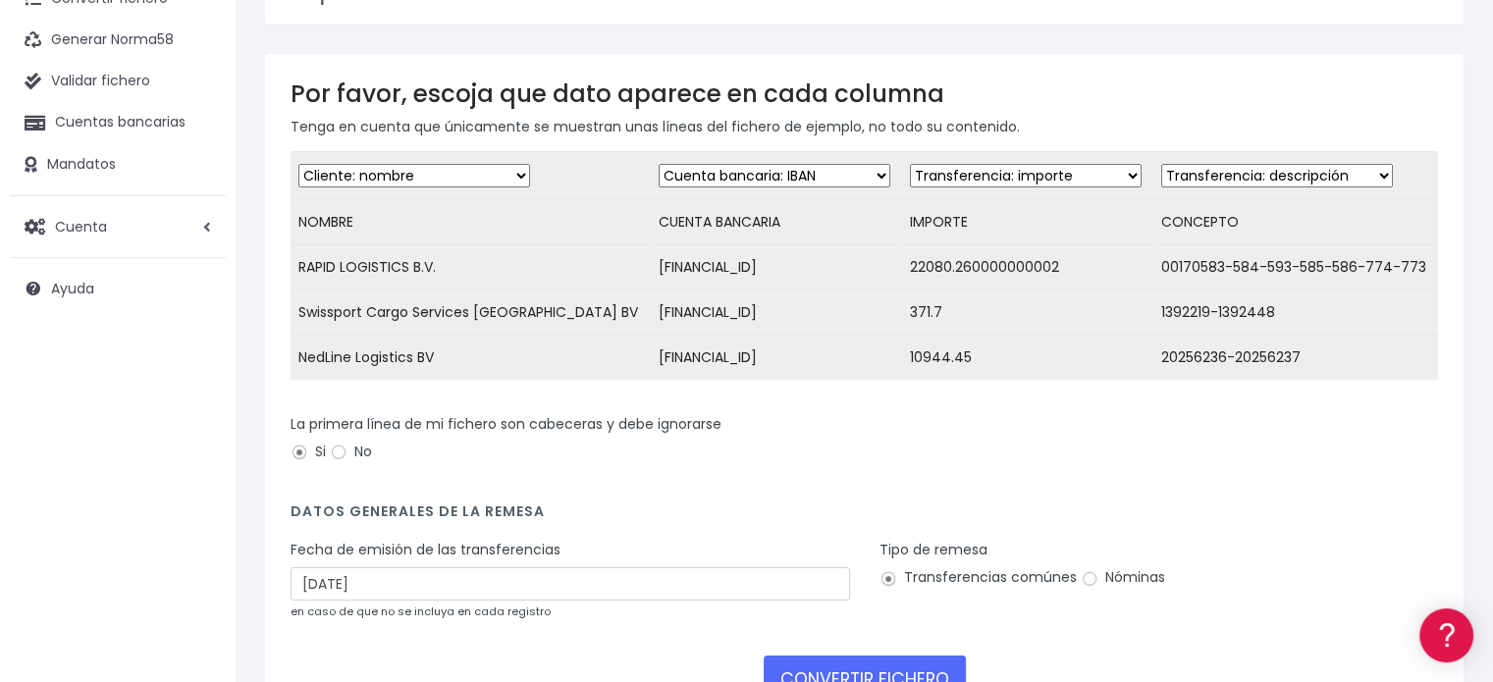
scroll to position [271, 0]
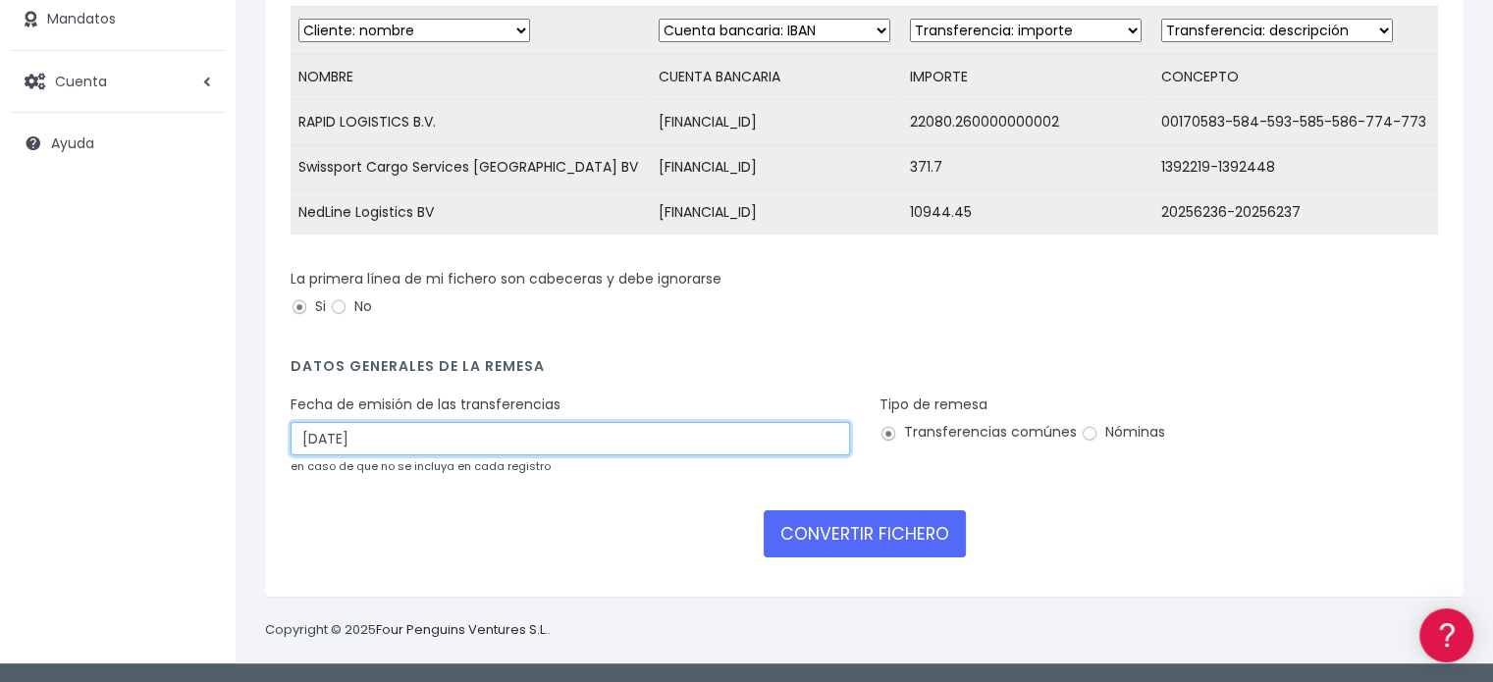
click at [419, 444] on input "[DATE]" at bounding box center [570, 438] width 559 height 33
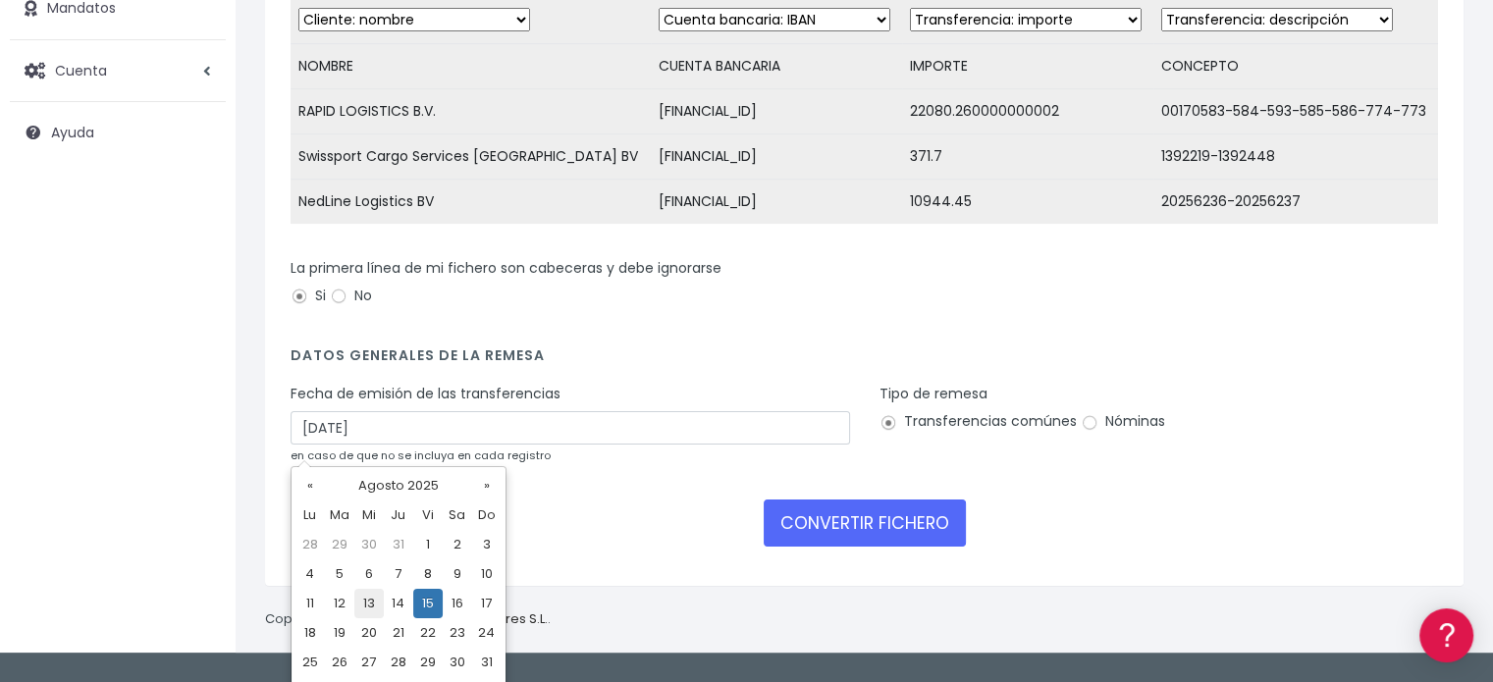
click at [378, 609] on td "13" at bounding box center [368, 603] width 29 height 29
type input "[DATE]"
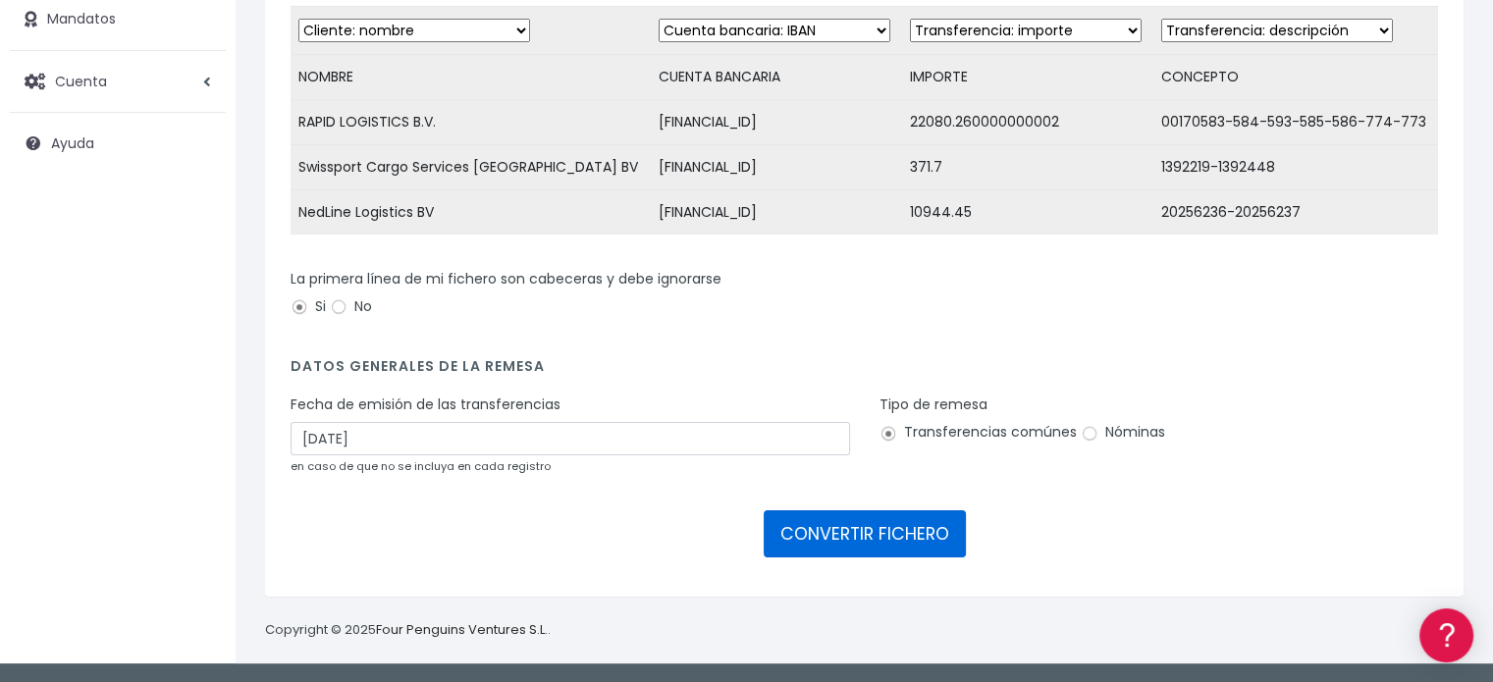
click at [867, 546] on button "CONVERTIR FICHERO" at bounding box center [865, 533] width 202 height 47
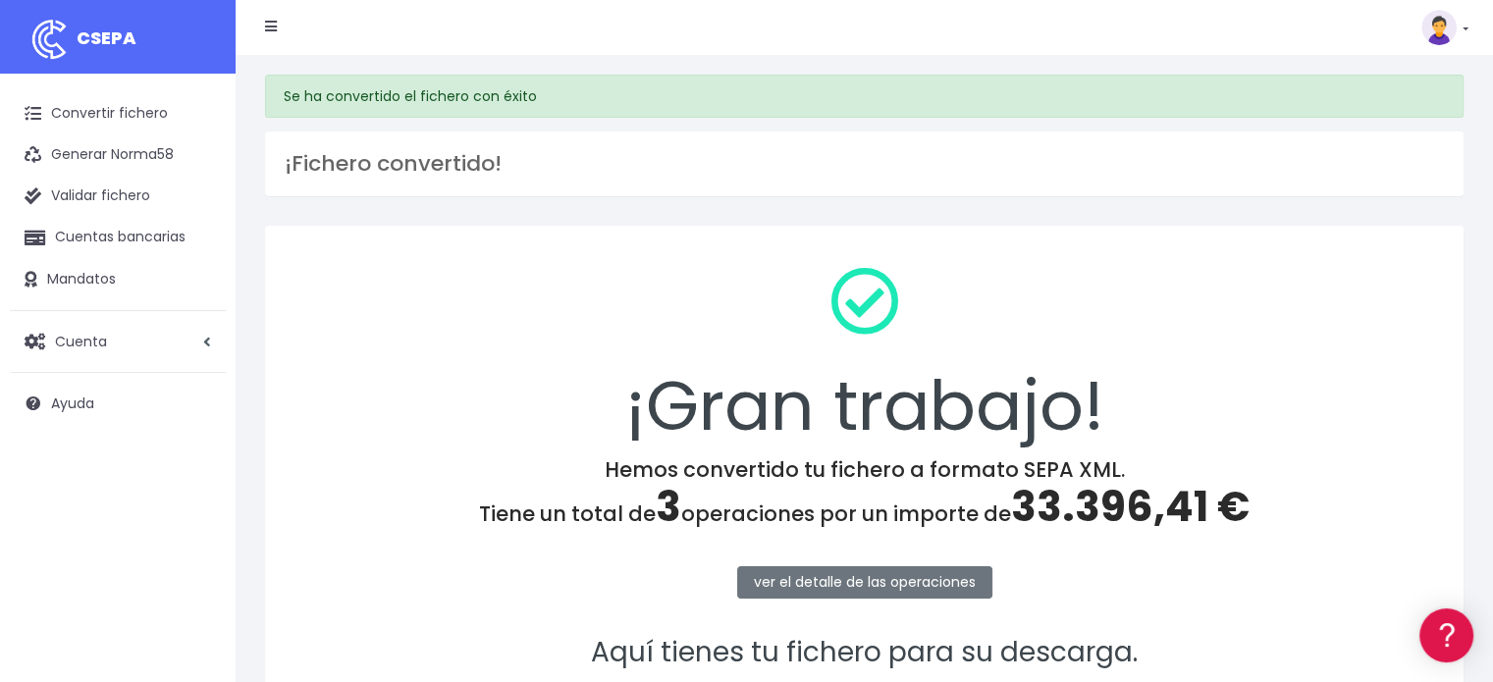
scroll to position [254, 0]
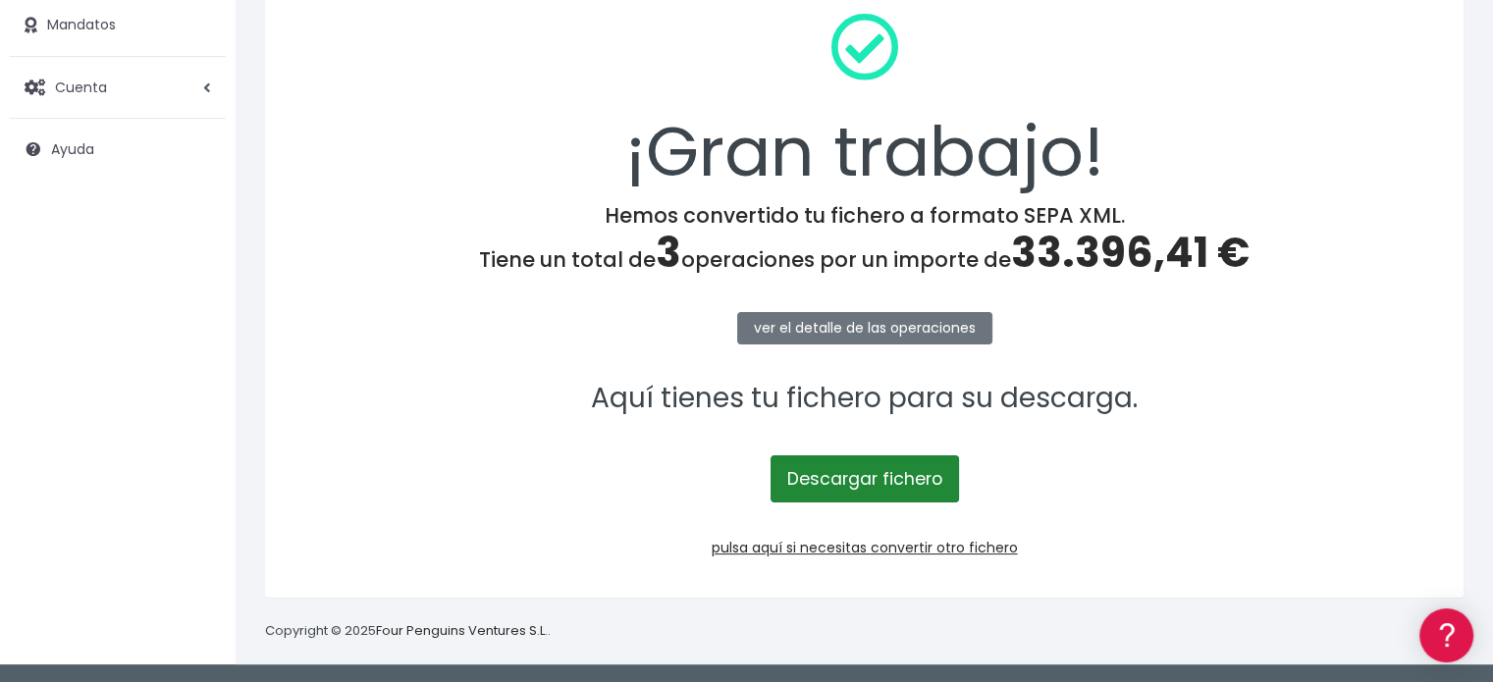
click at [828, 485] on link "Descargar fichero" at bounding box center [865, 478] width 188 height 47
